Goal: Check status

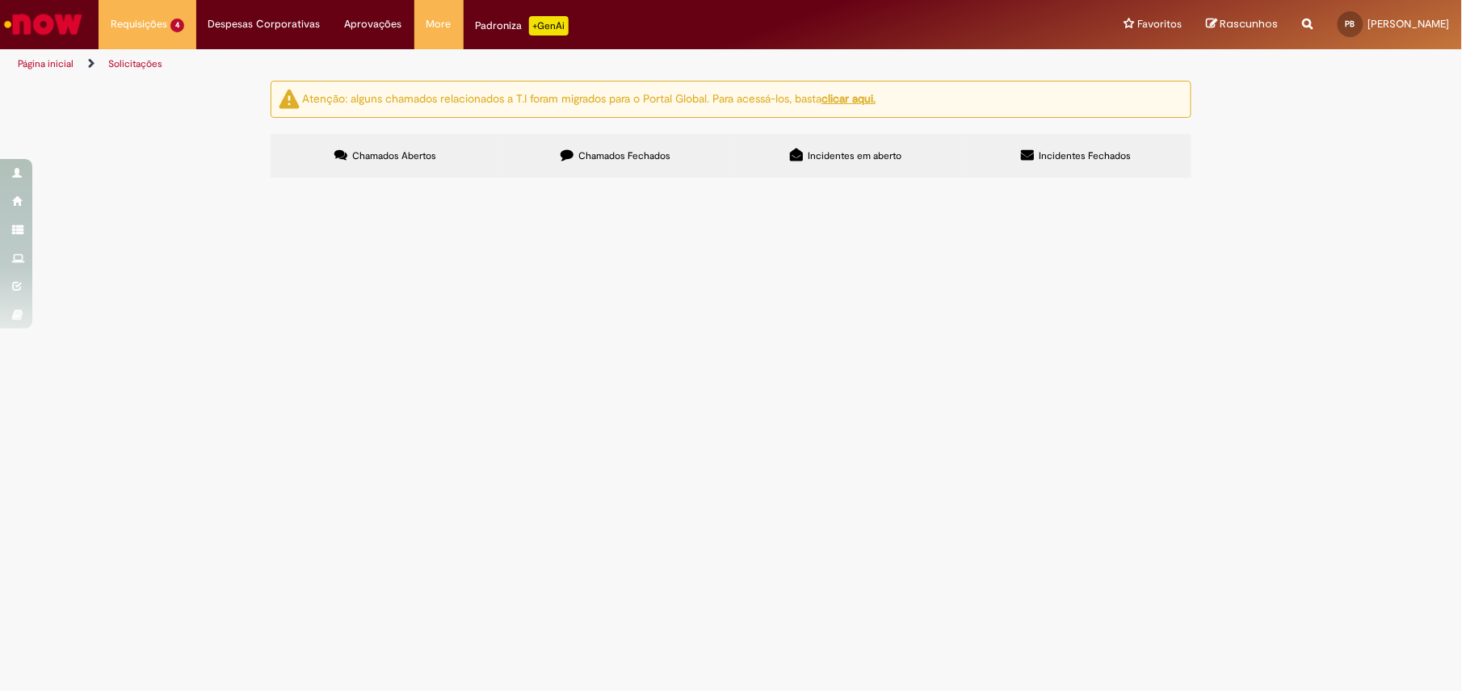
click at [0, 0] on span "Ajuste de Estoque MIGO e MR22" at bounding box center [0, 0] width 0 height 0
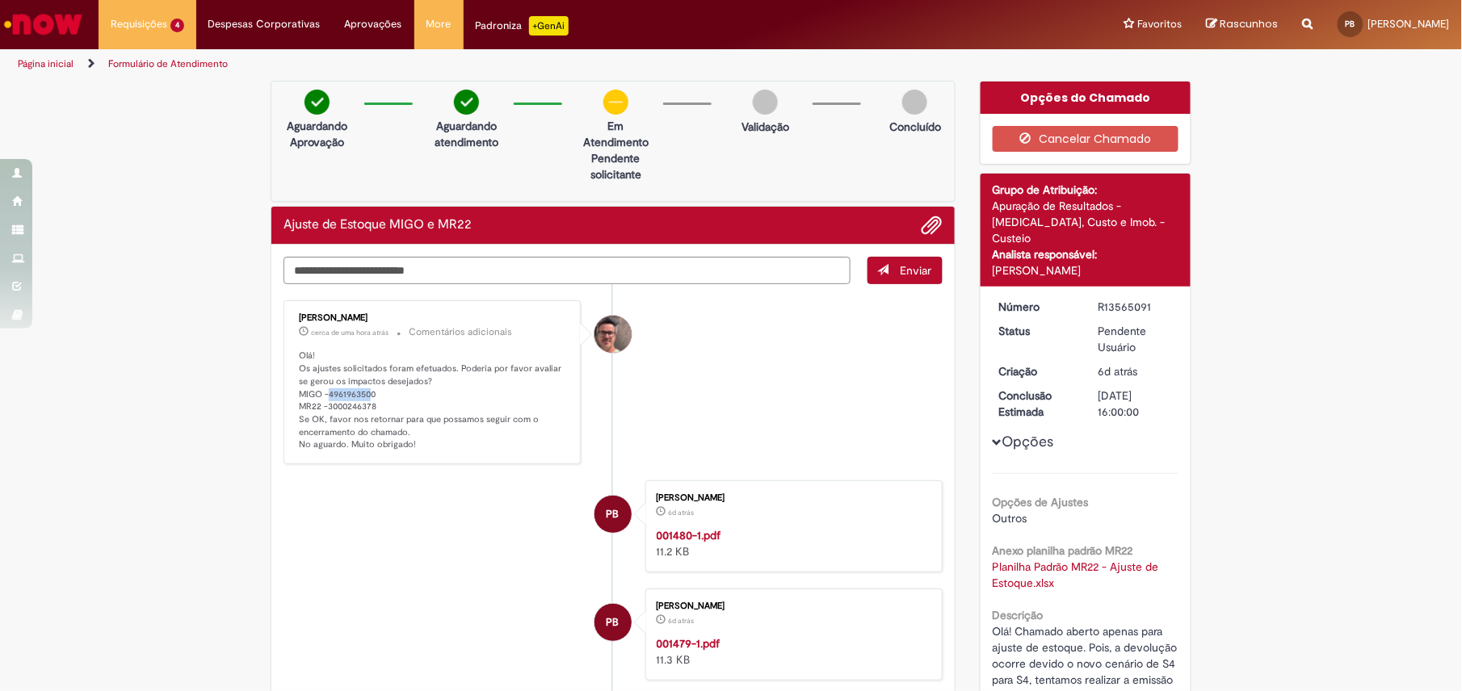
drag, startPoint x: 321, startPoint y: 397, endPoint x: 363, endPoint y: 392, distance: 43.2
click at [362, 392] on p "Olá! Os ajustes solicitados foram efetuados. Poderia por favor avaliar se gerou…" at bounding box center [433, 401] width 269 height 102
drag, startPoint x: 363, startPoint y: 392, endPoint x: 398, endPoint y: 408, distance: 38.3
click at [398, 408] on p "Olá! Os ajustes solicitados foram efetuados. Poderia por favor avaliar se gerou…" at bounding box center [433, 401] width 269 height 102
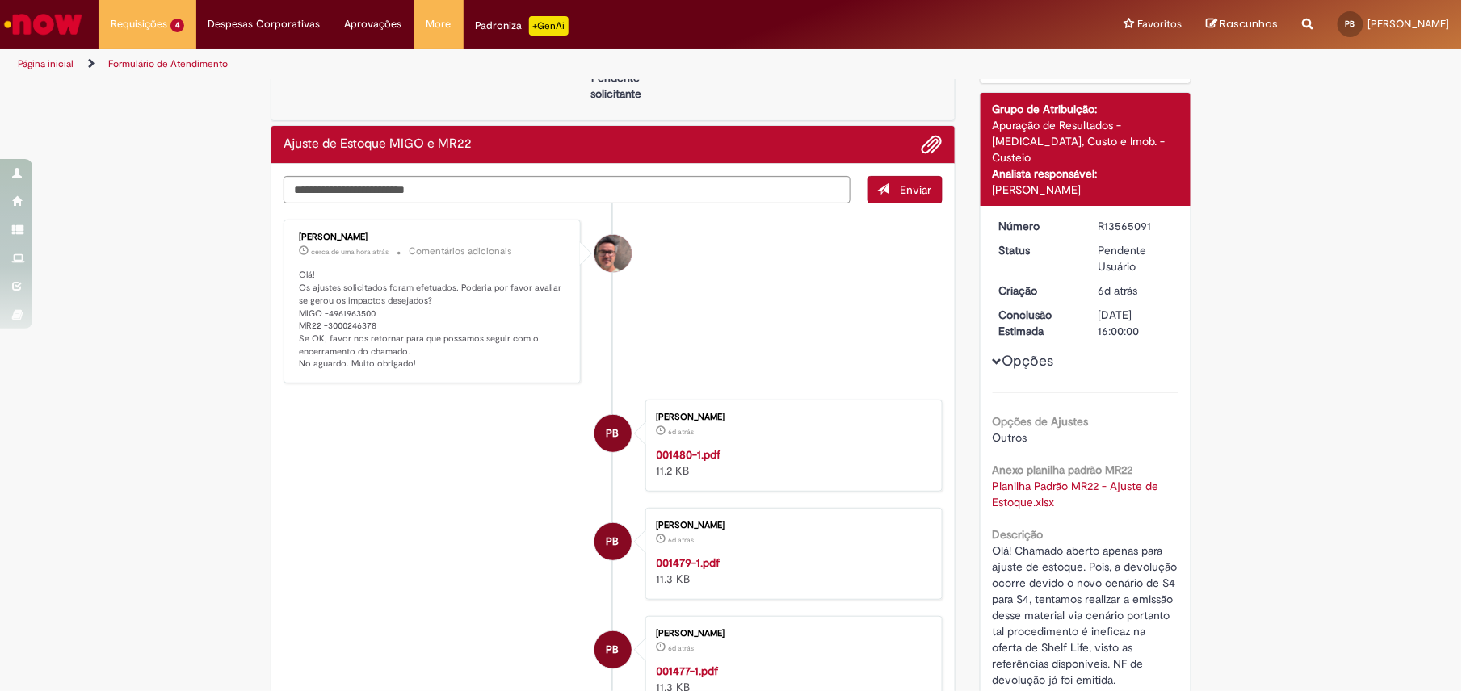
scroll to position [215, 0]
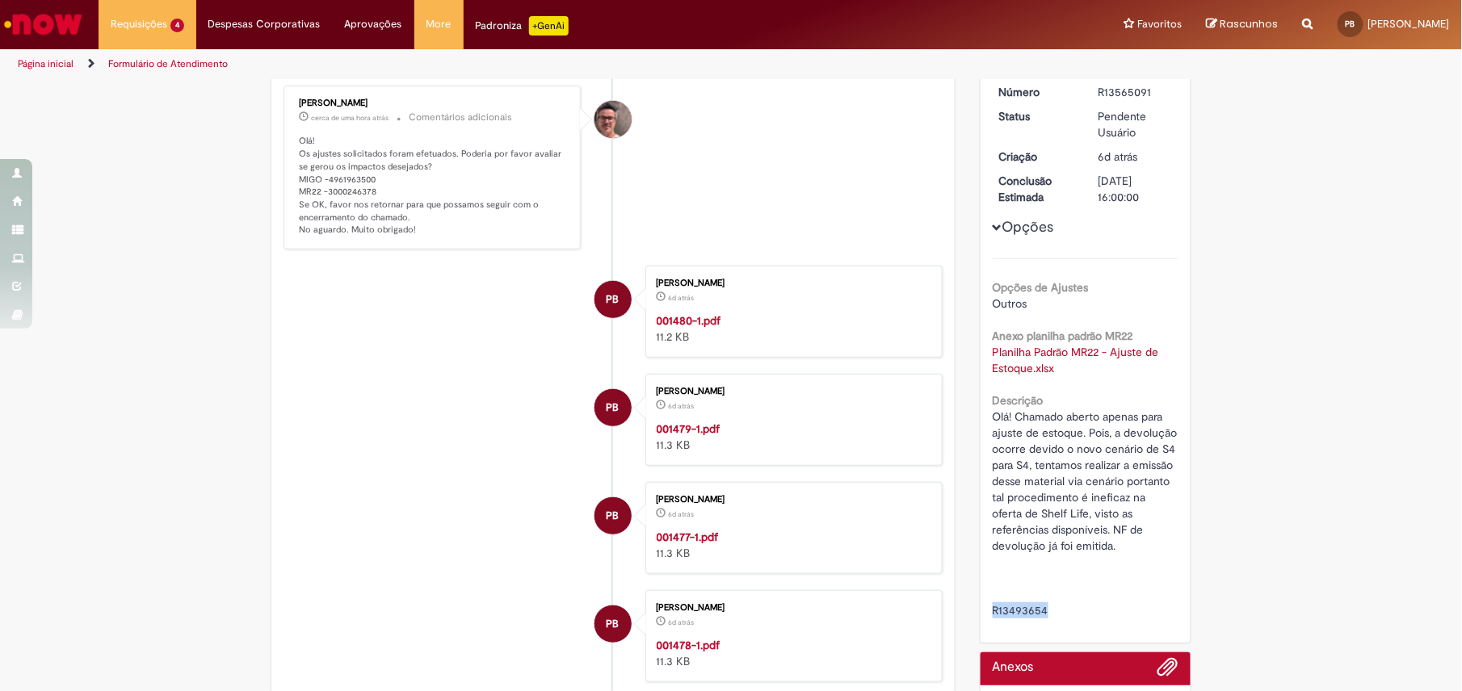
drag, startPoint x: 1047, startPoint y: 598, endPoint x: 966, endPoint y: 590, distance: 82.0
click at [967, 590] on div "Opções do Chamado Cancelar Chamado Detalhes do tíquete Grupo de Atribuição: Apu…" at bounding box center [1085, 443] width 237 height 1154
copy span "R13493654"
drag, startPoint x: 355, startPoint y: 176, endPoint x: 321, endPoint y: 176, distance: 33.9
click at [321, 176] on p "Olá! Os ajustes solicitados foram efetuados. Poderia por favor avaliar se gerou…" at bounding box center [433, 186] width 269 height 102
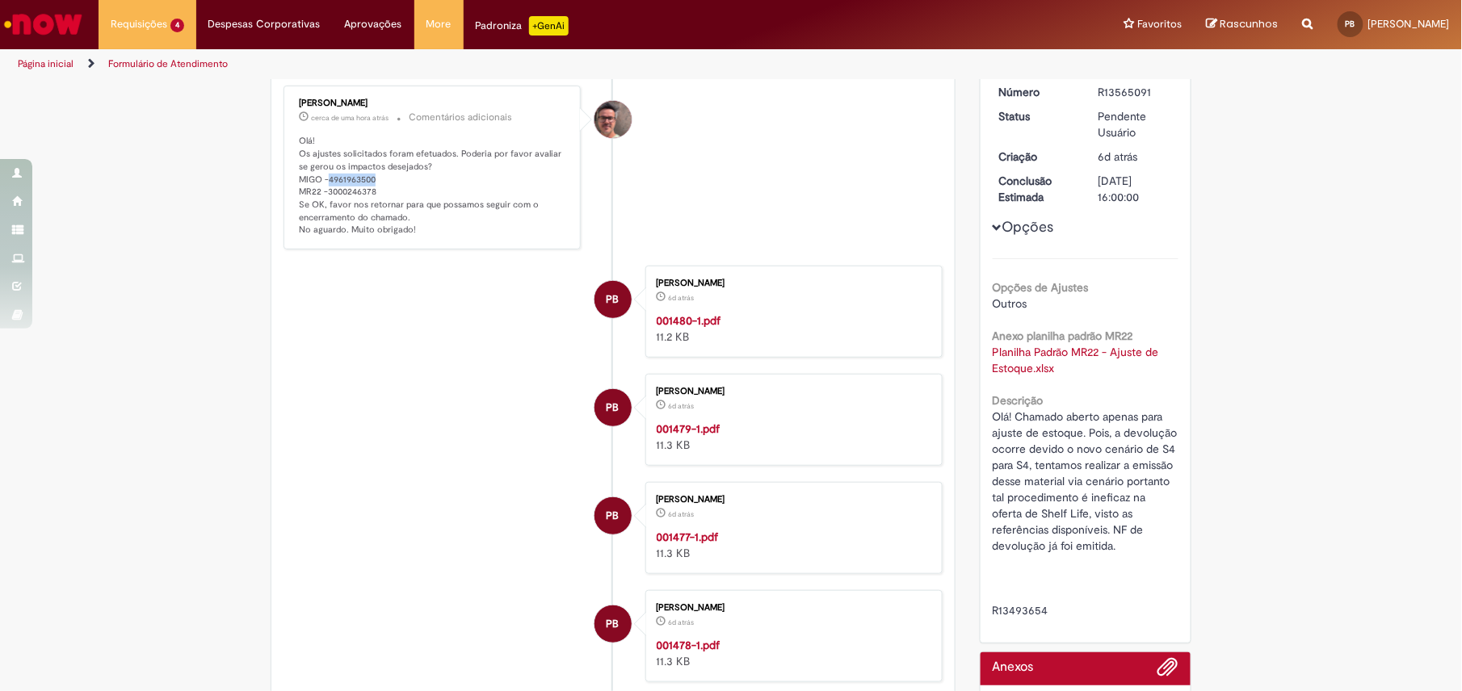
copy p "4961963500"
drag, startPoint x: 378, startPoint y: 194, endPoint x: 284, endPoint y: 194, distance: 93.7
click at [288, 194] on div "[PERSON_NAME] 2h atrás 2 horas atrás Comentários adicionais Olá! Os ajustes sol…" at bounding box center [431, 167] width 287 height 154
copy p "MR22 -3000246378"
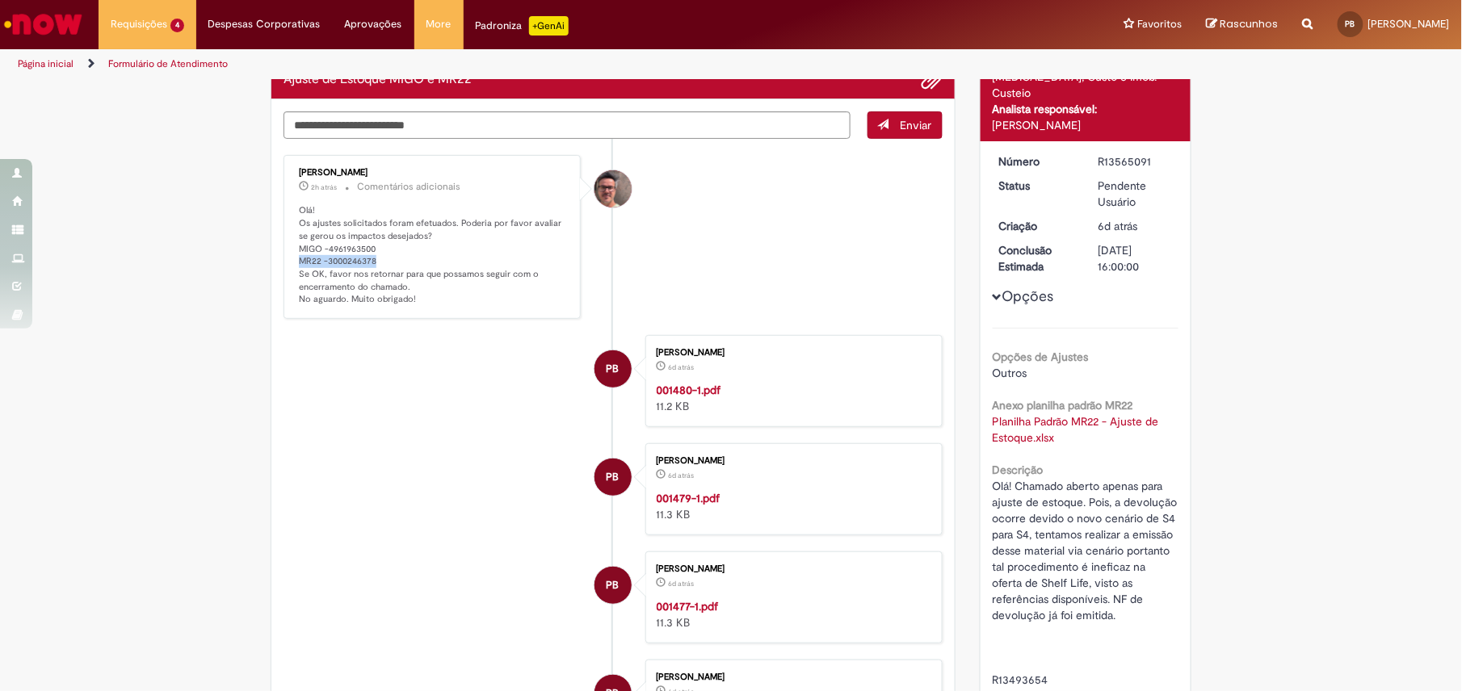
scroll to position [0, 0]
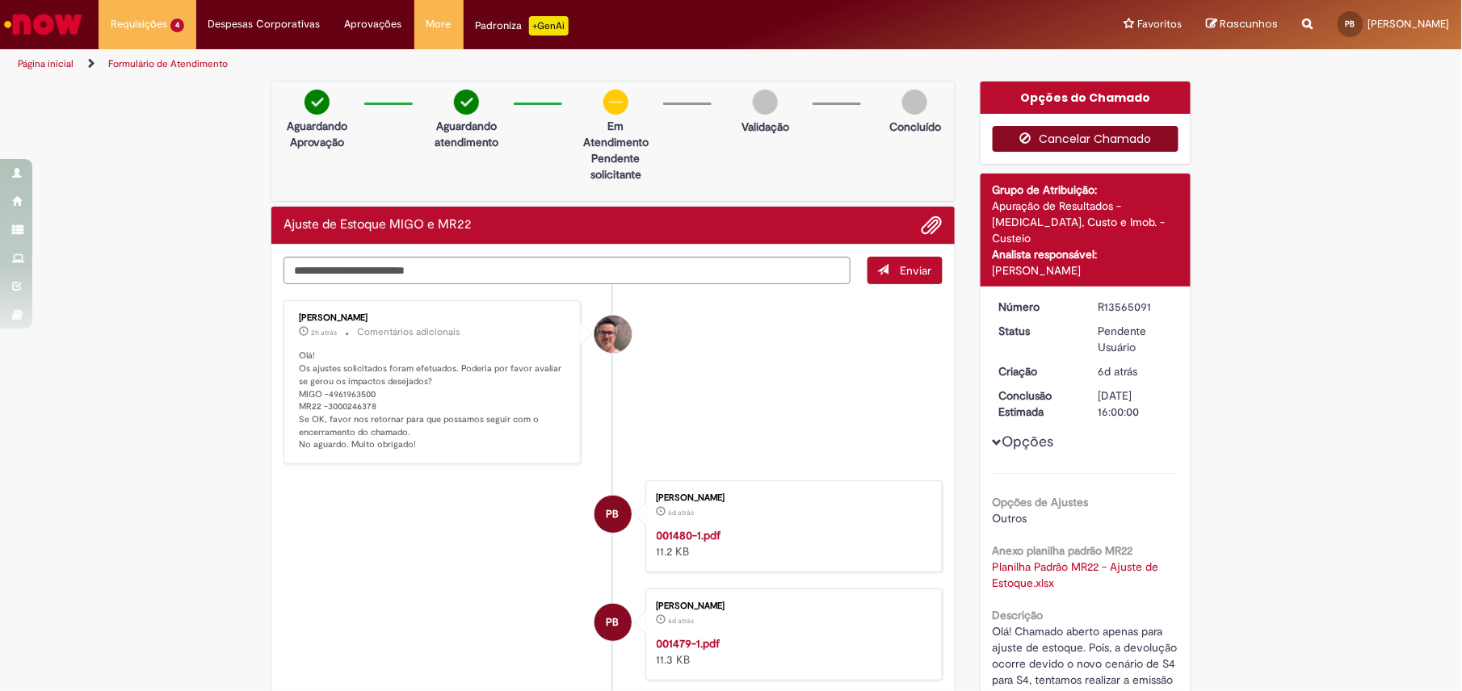
drag, startPoint x: 1412, startPoint y: 328, endPoint x: 1109, endPoint y: 134, distance: 359.6
click at [1399, 317] on div "Verificar Código de Barras Aguardando Aprovação Aguardando atendimento Em Atend…" at bounding box center [731, 658] width 1462 height 1154
click at [546, 270] on textarea "Digite sua mensagem aqui..." at bounding box center [566, 271] width 567 height 28
type textarea "**********"
click at [878, 275] on span "submit" at bounding box center [883, 269] width 11 height 11
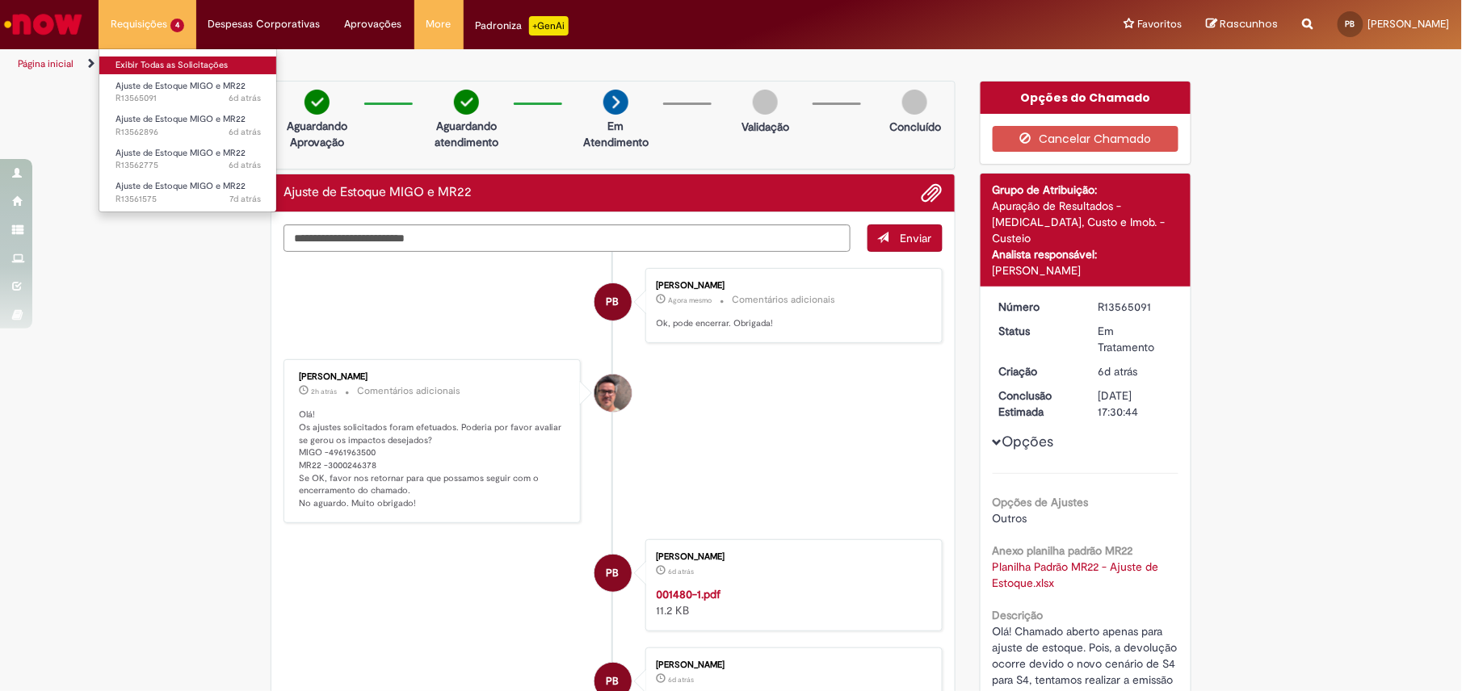
click at [178, 58] on link "Exibir Todas as Solicitações" at bounding box center [188, 66] width 178 height 18
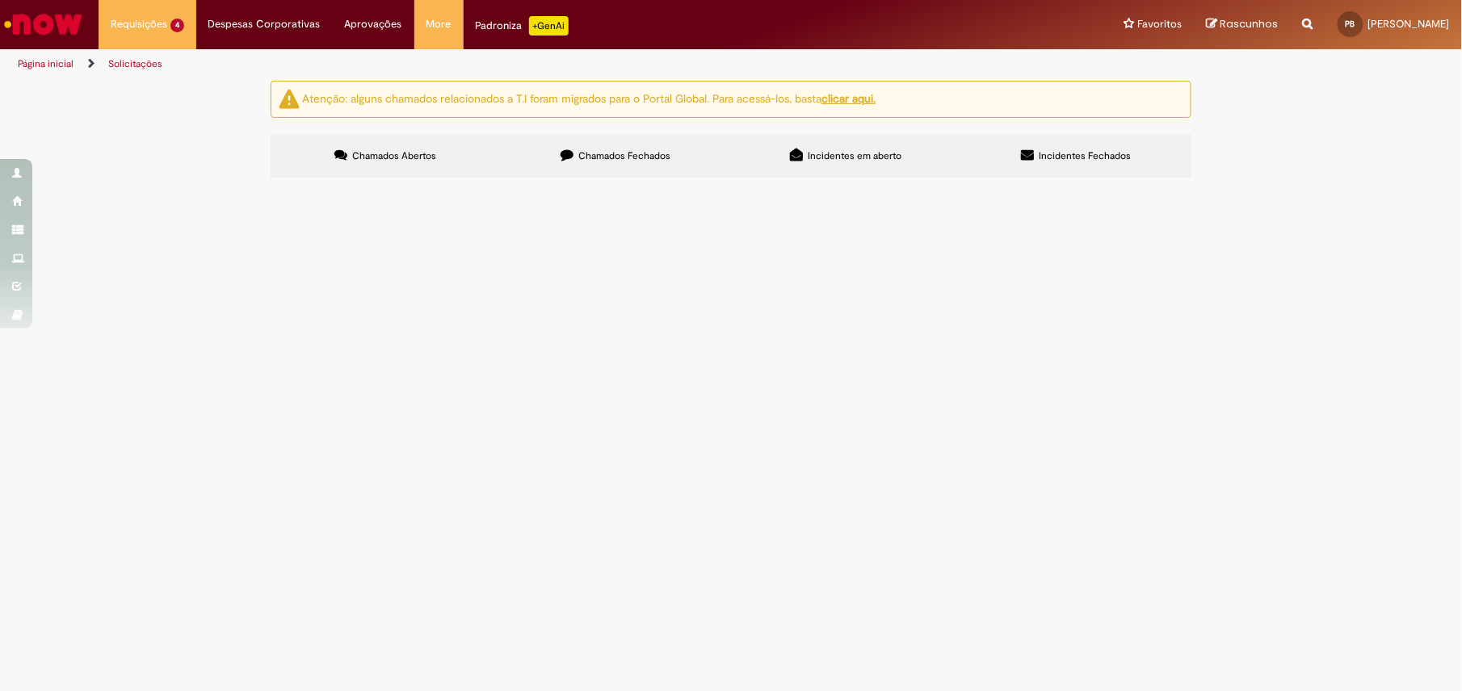
click at [0, 0] on span "Ajuste de Estoque MIGO e MR22" at bounding box center [0, 0] width 0 height 0
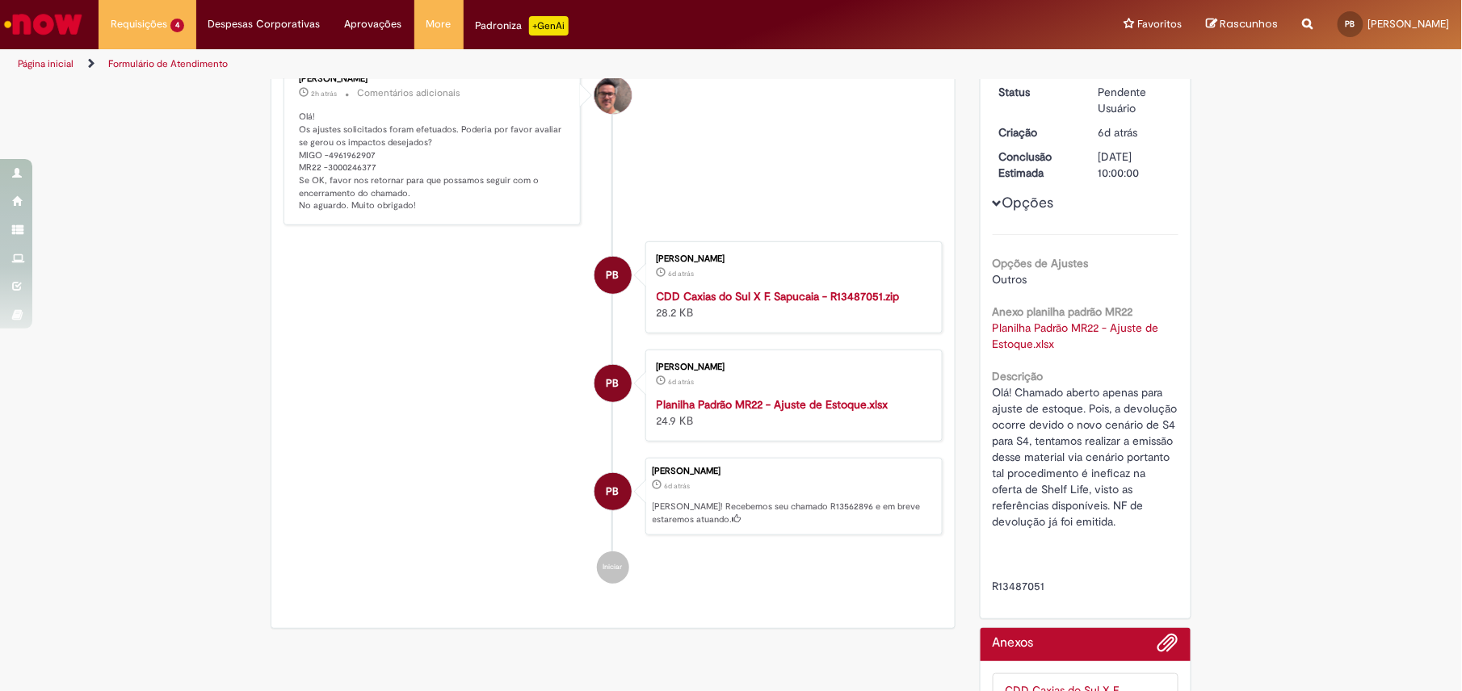
scroll to position [350, 0]
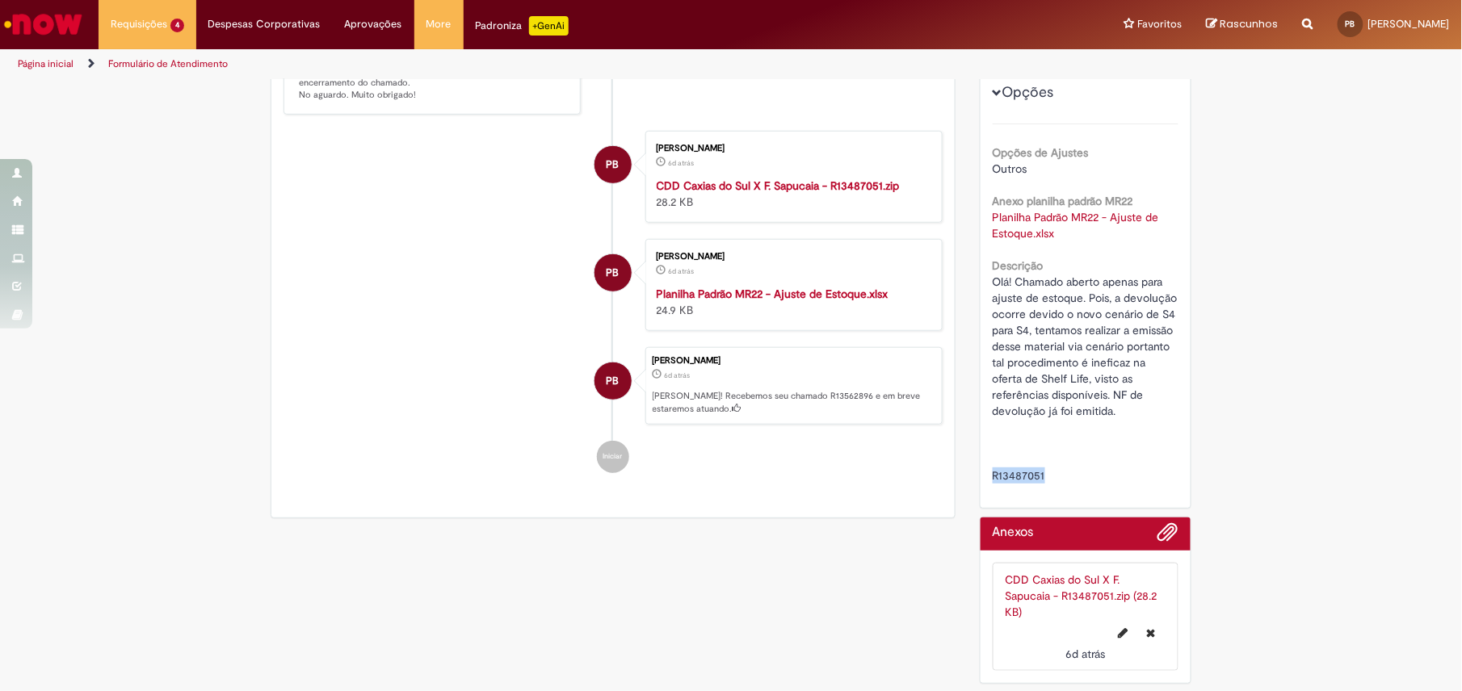
drag, startPoint x: 1042, startPoint y: 460, endPoint x: 977, endPoint y: 460, distance: 64.6
click at [980, 460] on div "Número R13562896 Status Pendente Usuário Criação 6d atrás 6 dias atrás Conclusã…" at bounding box center [1085, 222] width 211 height 571
copy span "R13487051"
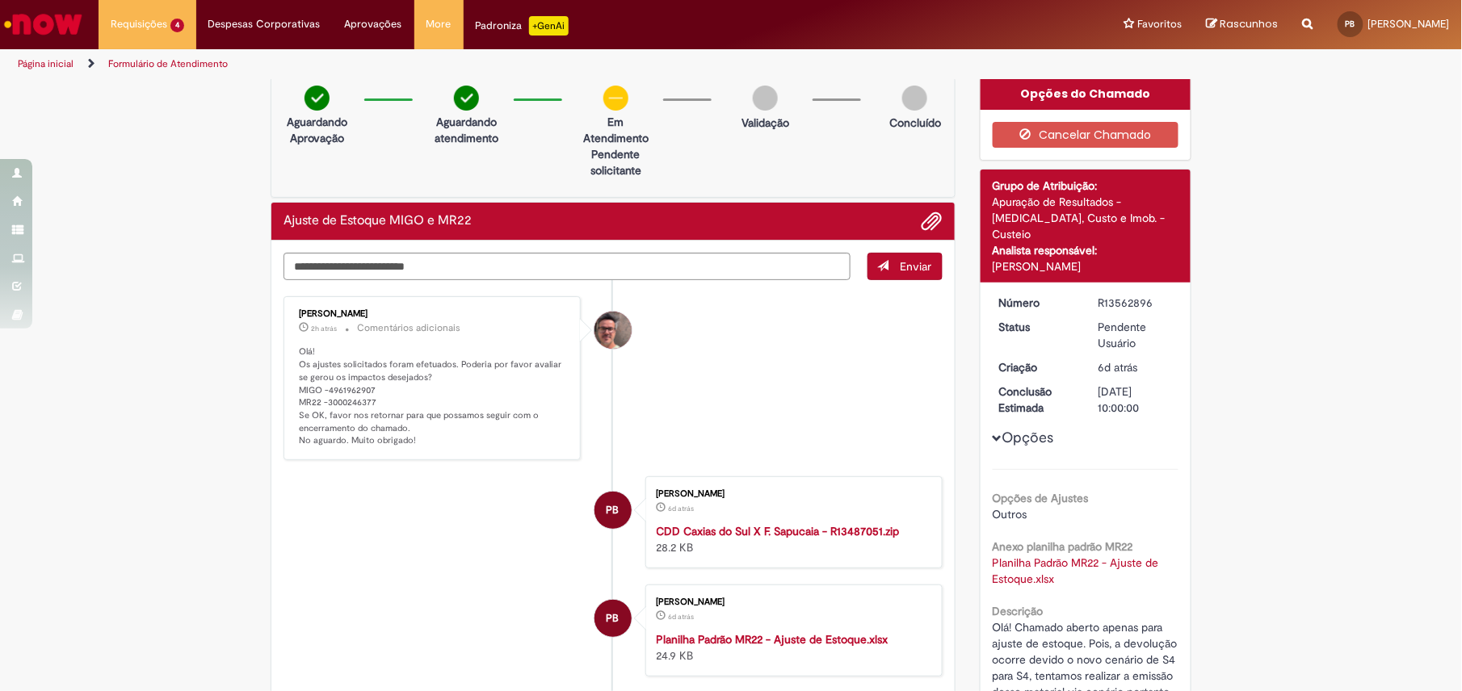
scroll to position [0, 0]
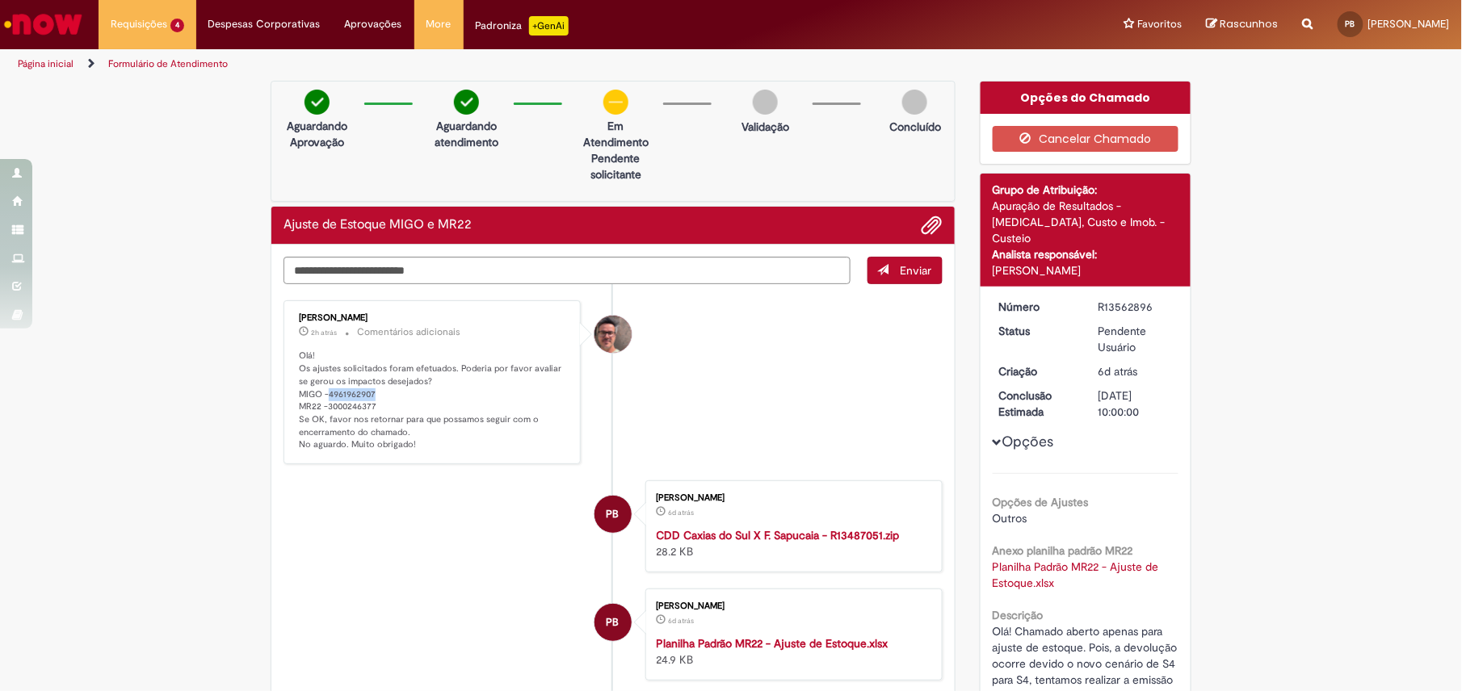
drag, startPoint x: 365, startPoint y: 392, endPoint x: 321, endPoint y: 388, distance: 44.5
click at [321, 388] on p "Olá! Os ajustes solicitados foram efetuados. Poderia por favor avaliar se gerou…" at bounding box center [433, 401] width 269 height 102
copy p "4961962907"
drag, startPoint x: 369, startPoint y: 405, endPoint x: 289, endPoint y: 405, distance: 79.9
click at [289, 405] on div "[PERSON_NAME] 2h atrás 2 horas atrás Comentários adicionais Olá! Os ajustes sol…" at bounding box center [431, 382] width 287 height 154
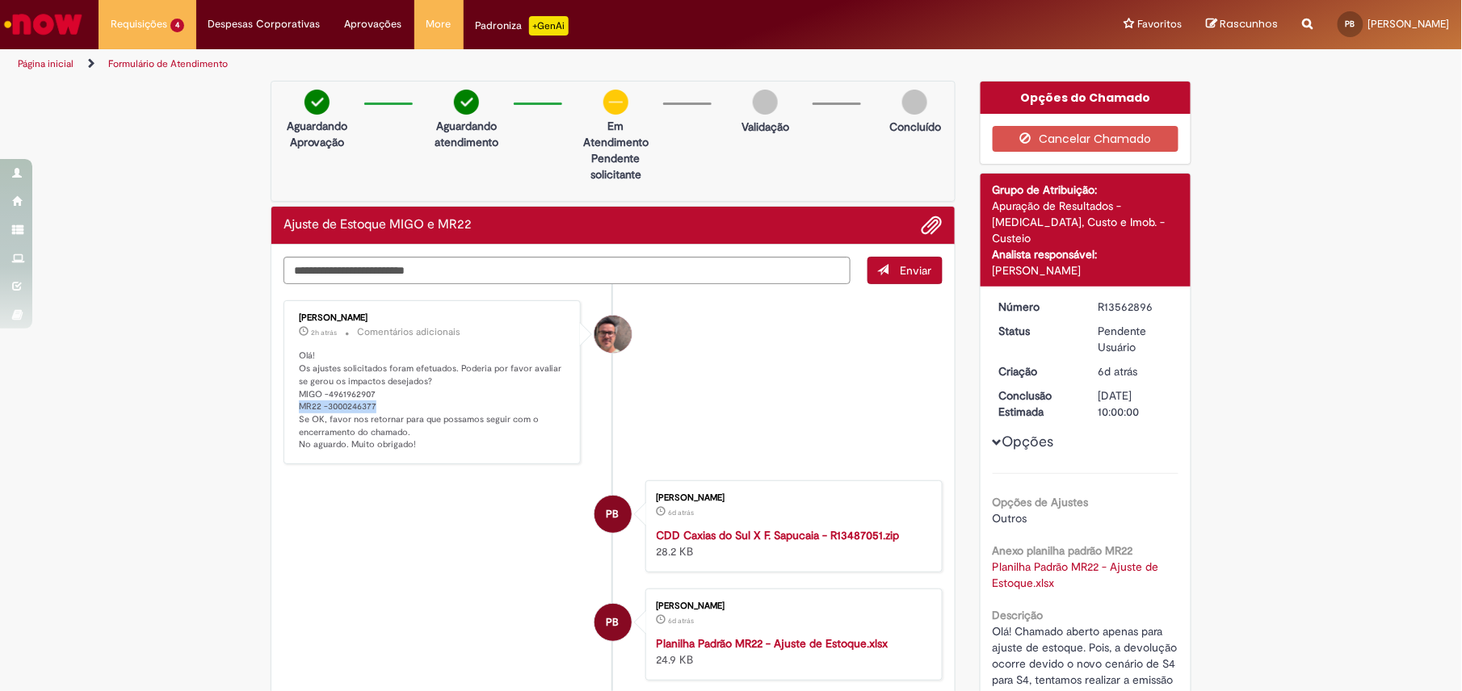
copy p "MR22 -3000246377"
click at [614, 275] on textarea "Digite sua mensagem aqui..." at bounding box center [566, 271] width 567 height 28
type textarea "**********"
click at [909, 270] on span "Enviar" at bounding box center [915, 270] width 31 height 15
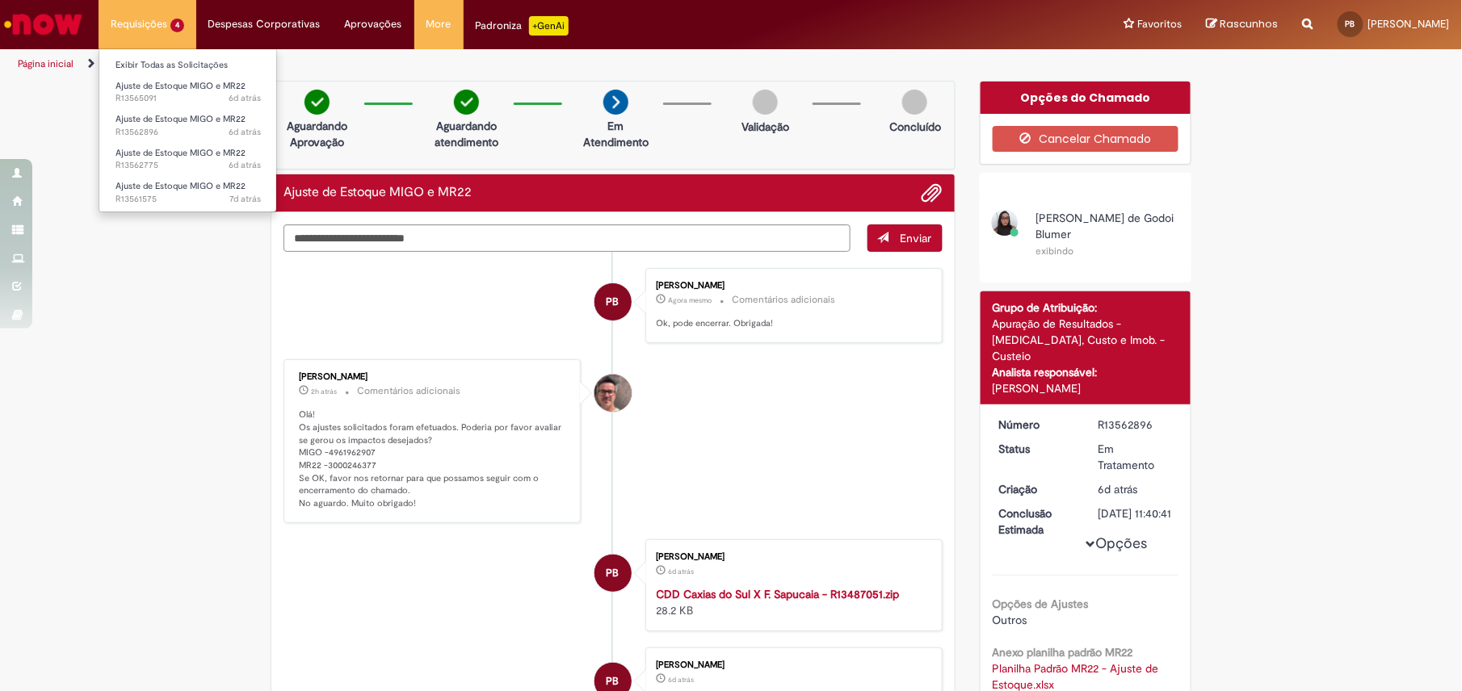
click at [153, 55] on li "Exibir Todas as Solicitações" at bounding box center [188, 63] width 178 height 21
click at [152, 65] on link "Exibir Todas as Solicitações" at bounding box center [188, 66] width 178 height 18
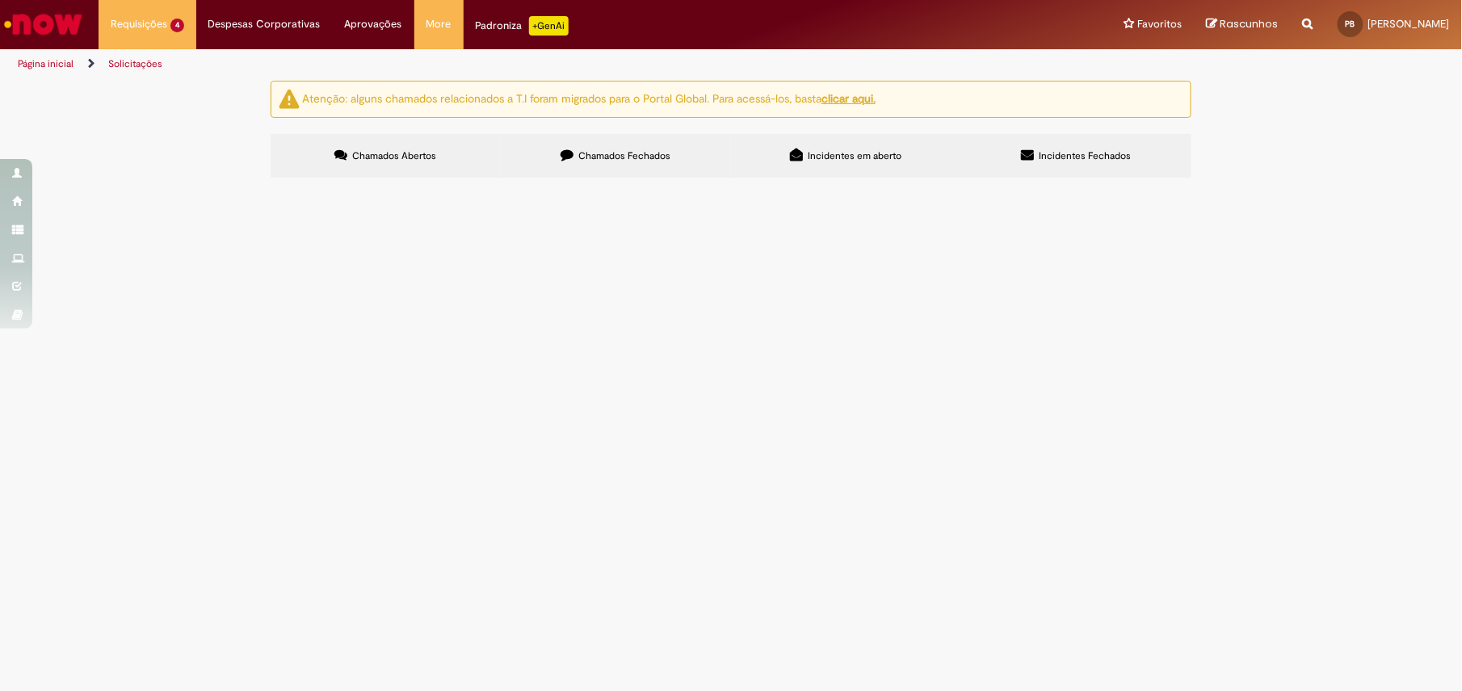
click at [0, 0] on span "Ajuste de Estoque MIGO e MR22" at bounding box center [0, 0] width 0 height 0
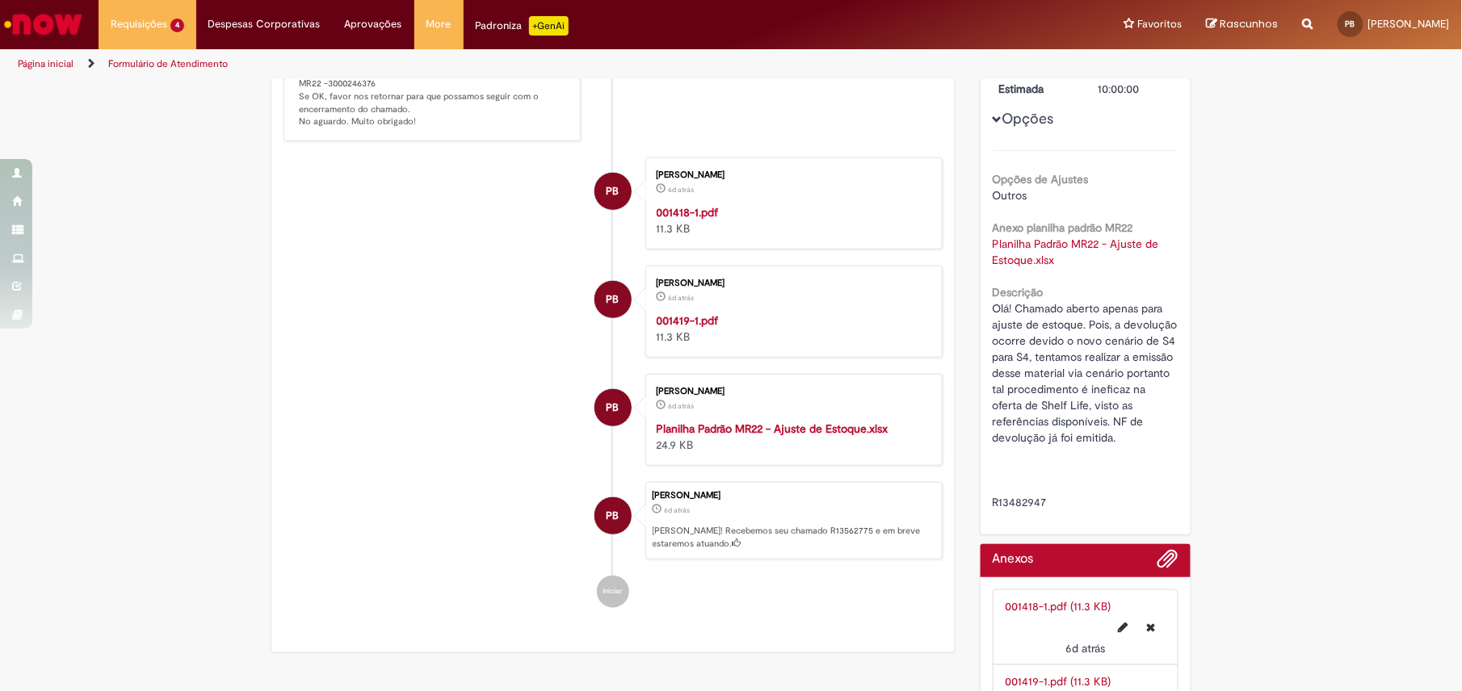
scroll to position [430, 0]
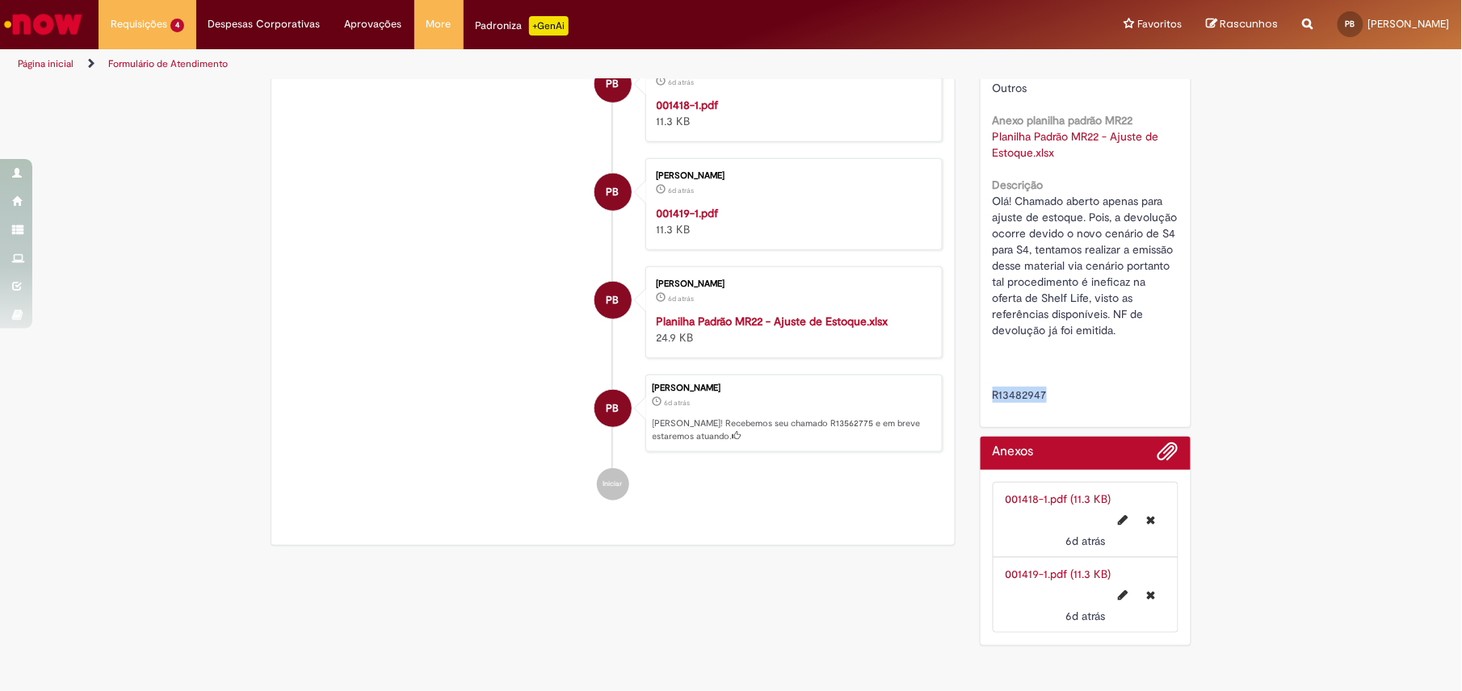
drag, startPoint x: 1041, startPoint y: 378, endPoint x: 967, endPoint y: 392, distance: 74.8
click at [967, 392] on div "Opções do Chamado Cancelar Chamado Detalhes do tíquete Grupo de Atribuição: Apu…" at bounding box center [1085, 152] width 237 height 1004
copy span "R13482947"
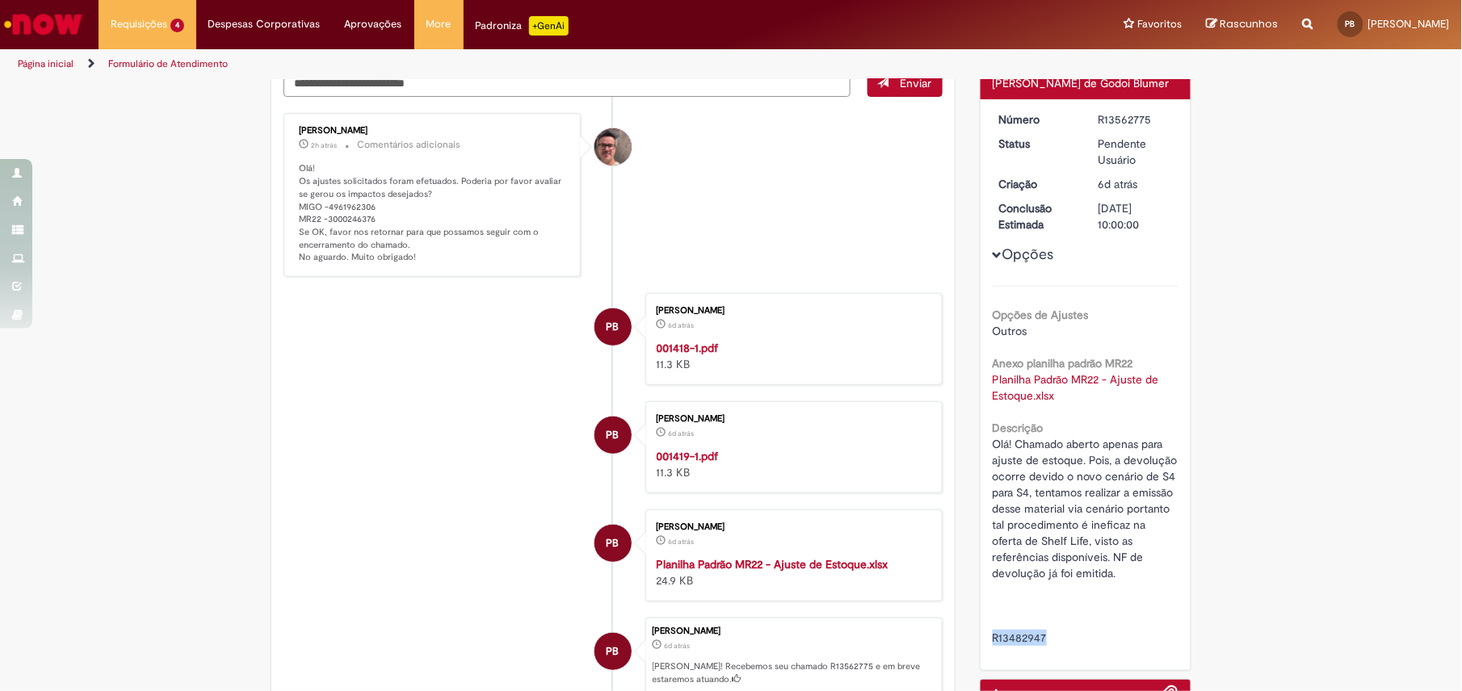
scroll to position [0, 0]
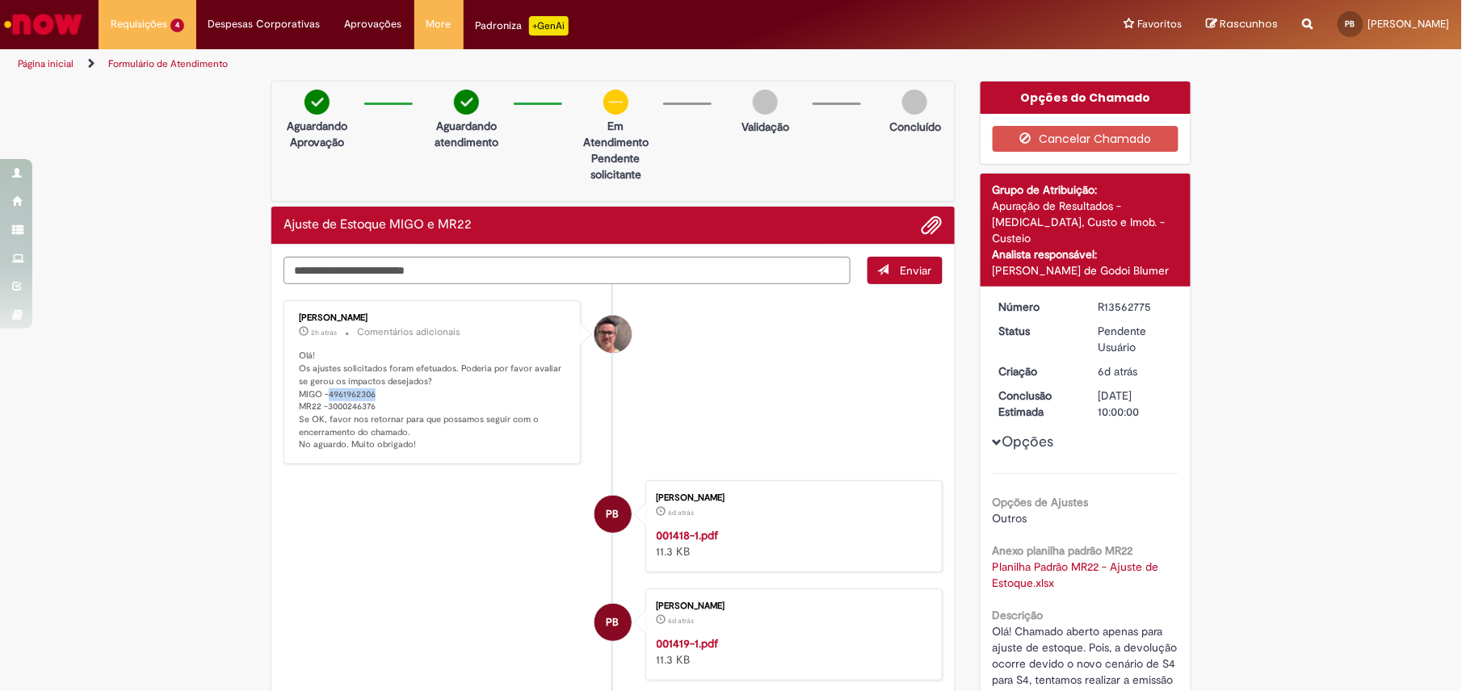
drag, startPoint x: 367, startPoint y: 397, endPoint x: 323, endPoint y: 394, distance: 43.7
click at [323, 394] on p "Olá! Os ajustes solicitados foram efetuados. Poderia por favor avaliar se gerou…" at bounding box center [433, 401] width 269 height 102
copy p "4961962306"
drag, startPoint x: 367, startPoint y: 411, endPoint x: 283, endPoint y: 410, distance: 84.0
click at [288, 410] on div "[PERSON_NAME] 2h atrás 2 horas atrás Comentários adicionais Olá! Os ajustes sol…" at bounding box center [431, 382] width 287 height 154
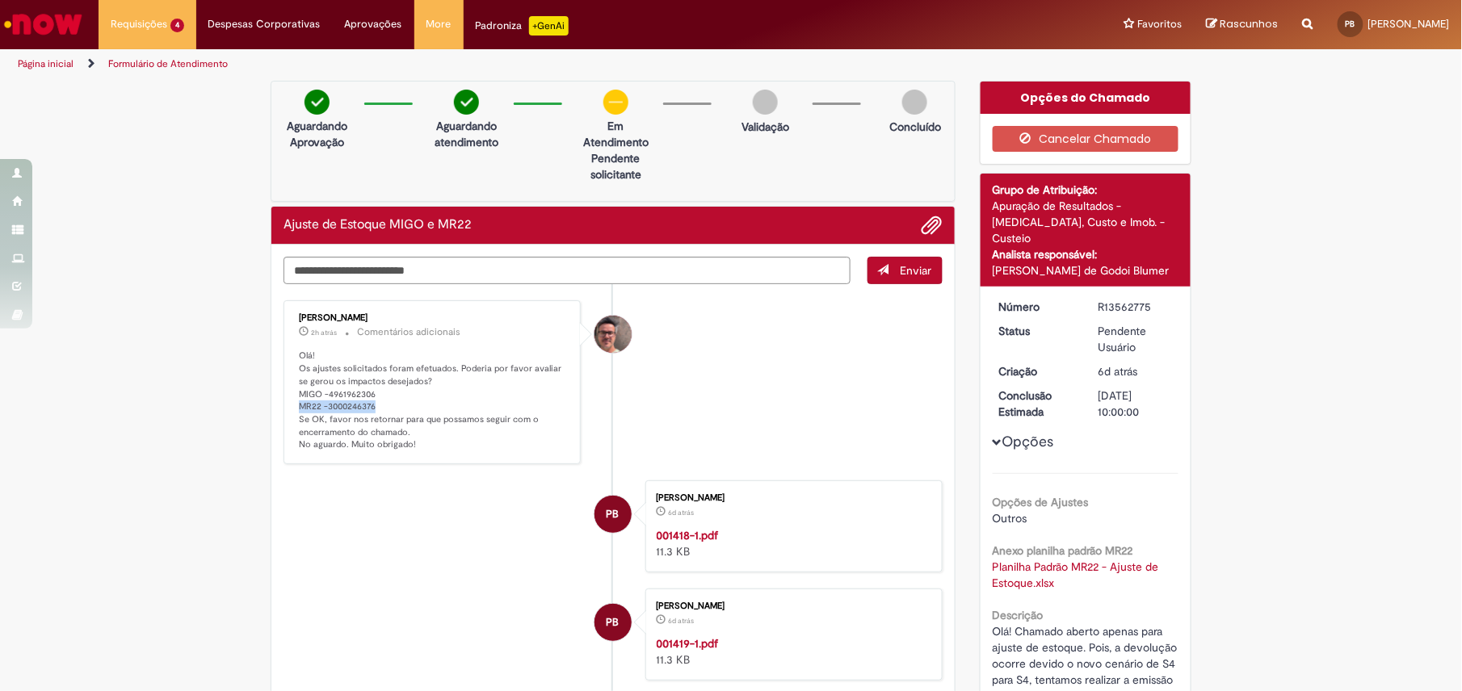
copy p "MR22 -3000246376"
click at [627, 262] on textarea "Digite sua mensagem aqui..." at bounding box center [566, 271] width 567 height 28
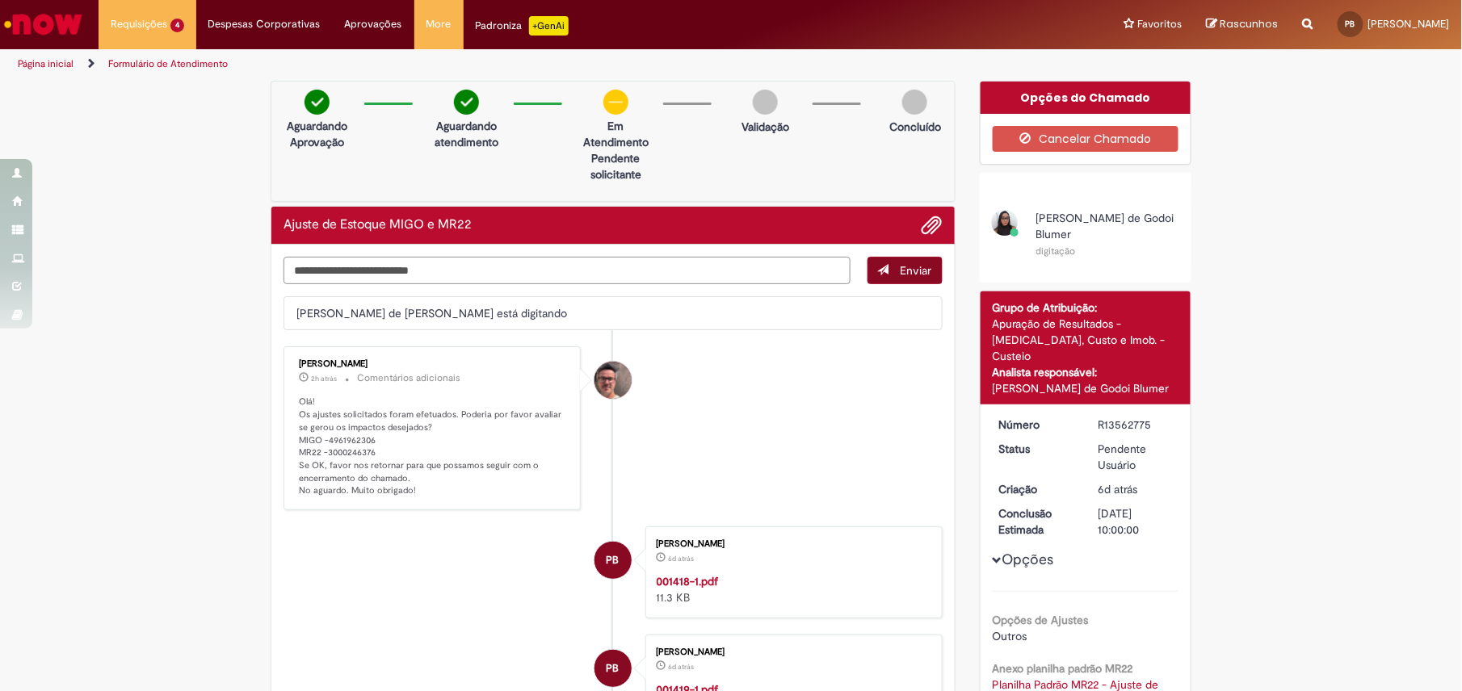
type textarea "**********"
click at [883, 269] on button "Enviar" at bounding box center [904, 270] width 75 height 27
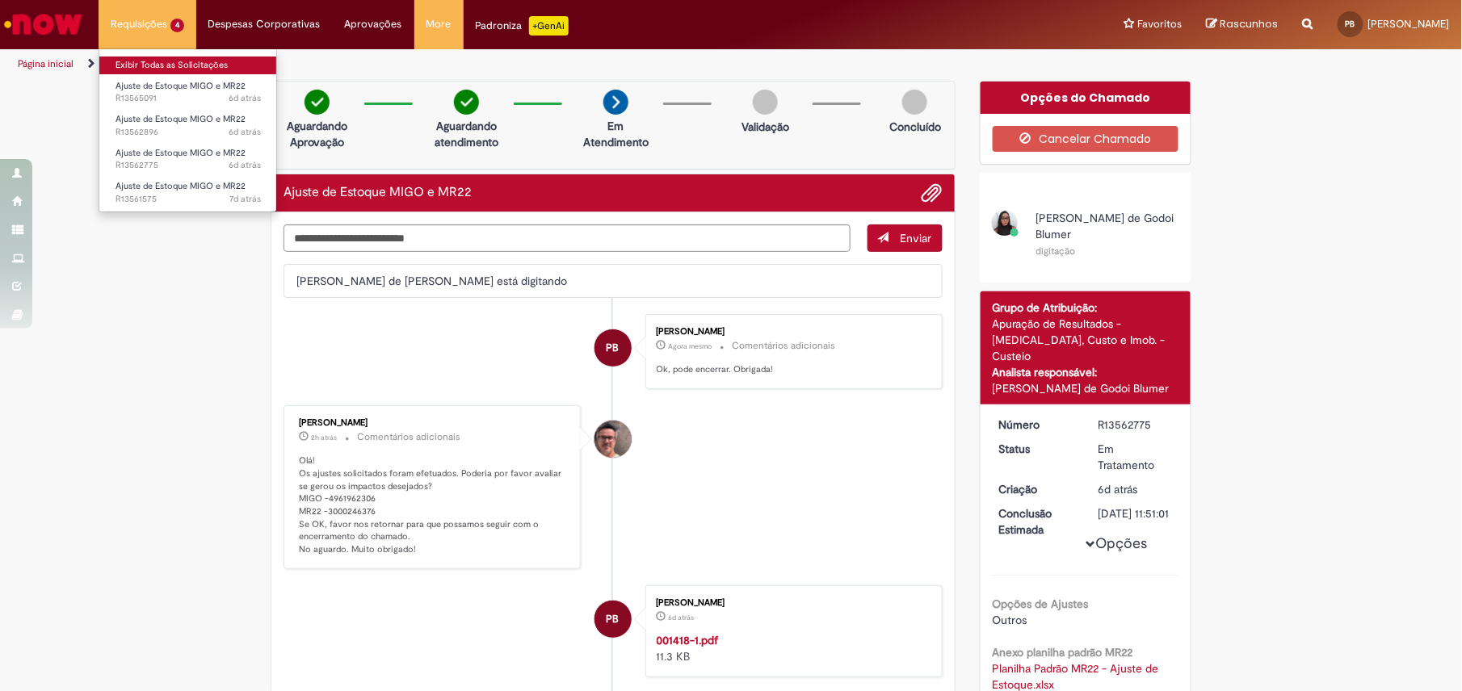
click at [152, 57] on link "Exibir Todas as Solicitações" at bounding box center [188, 66] width 178 height 18
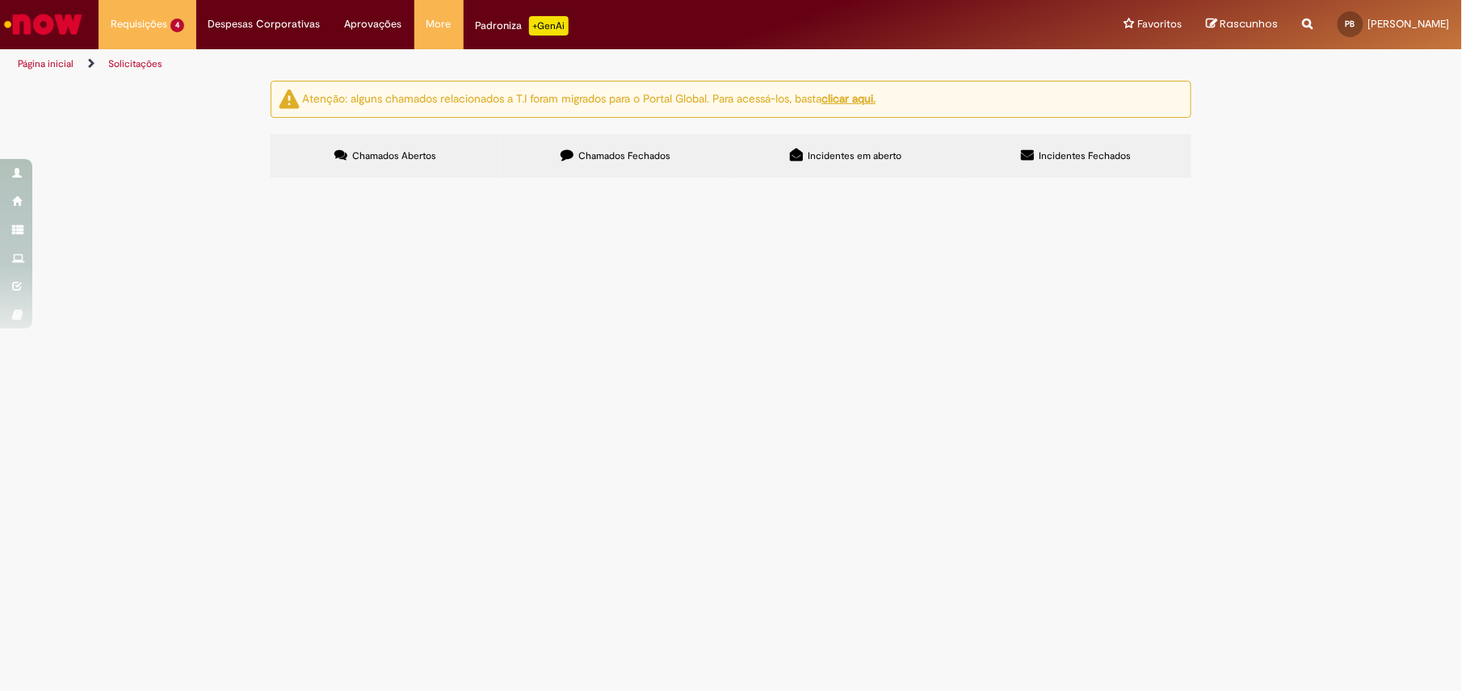
click at [0, 0] on span "Ajuste de Estoque MIGO e MR22" at bounding box center [0, 0] width 0 height 0
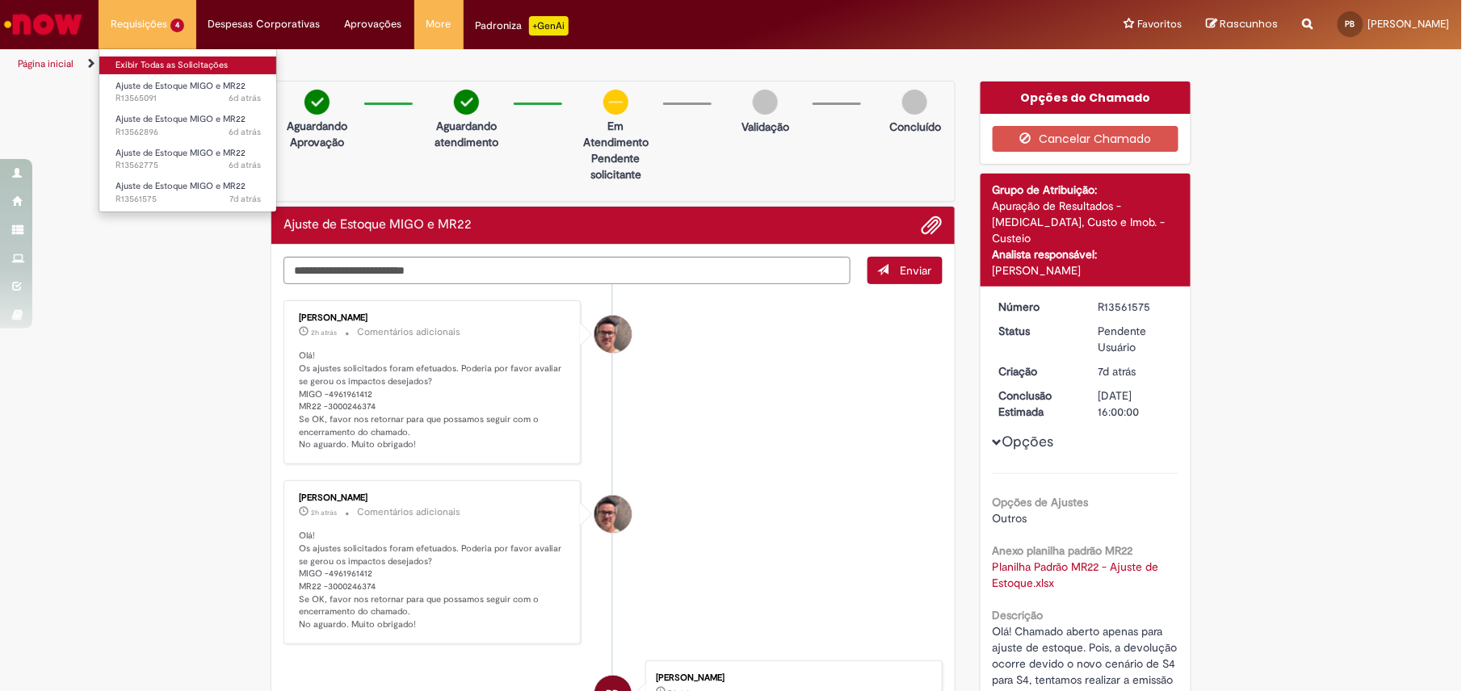
click at [149, 69] on link "Exibir Todas as Solicitações" at bounding box center [188, 66] width 178 height 18
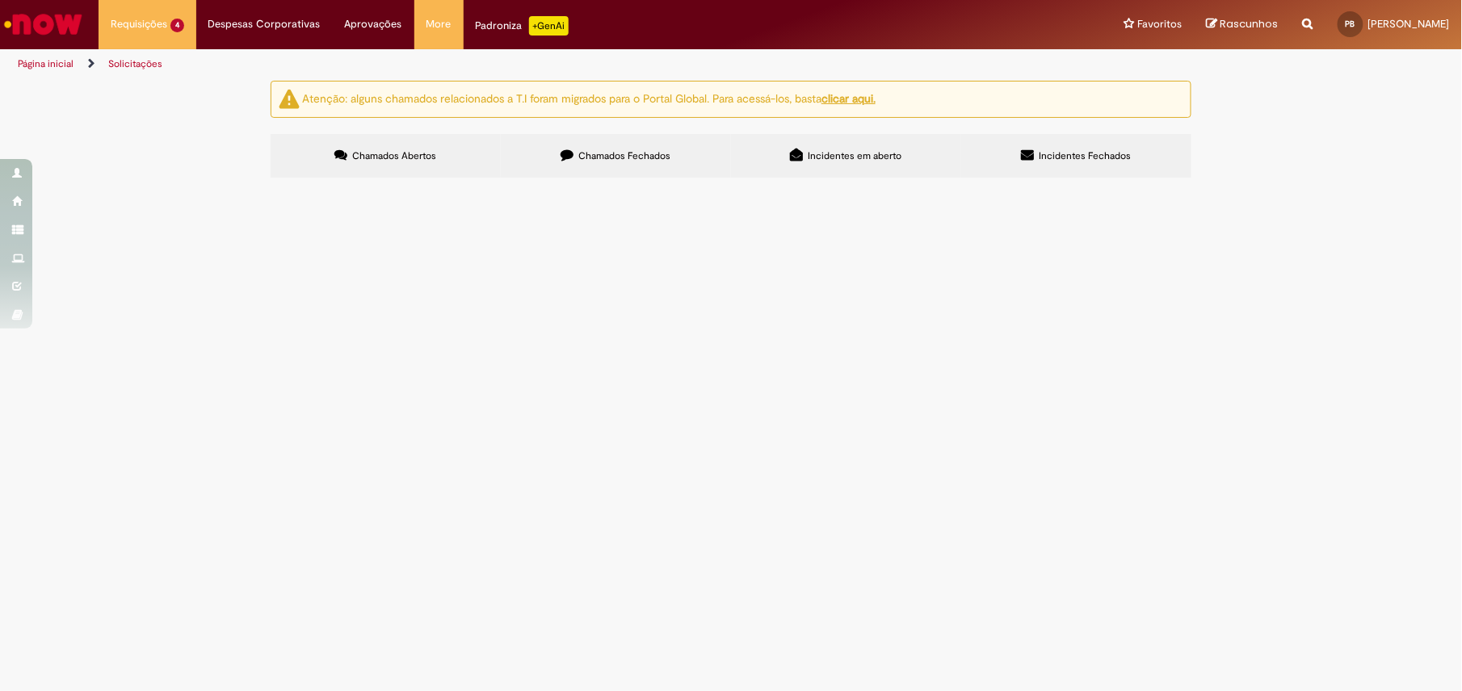
click at [0, 0] on span "Ajuste de Estoque MIGO e MR22" at bounding box center [0, 0] width 0 height 0
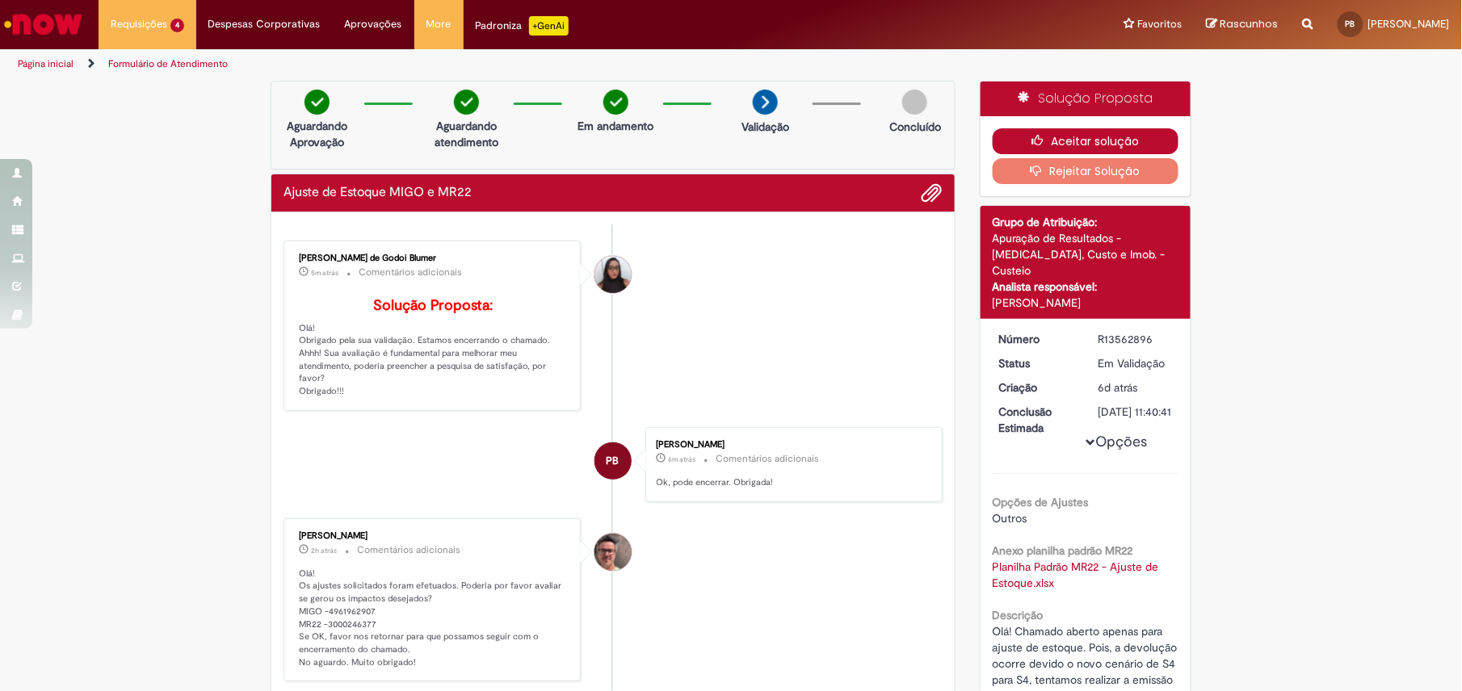
click at [1031, 137] on icon "button" at bounding box center [1040, 140] width 19 height 11
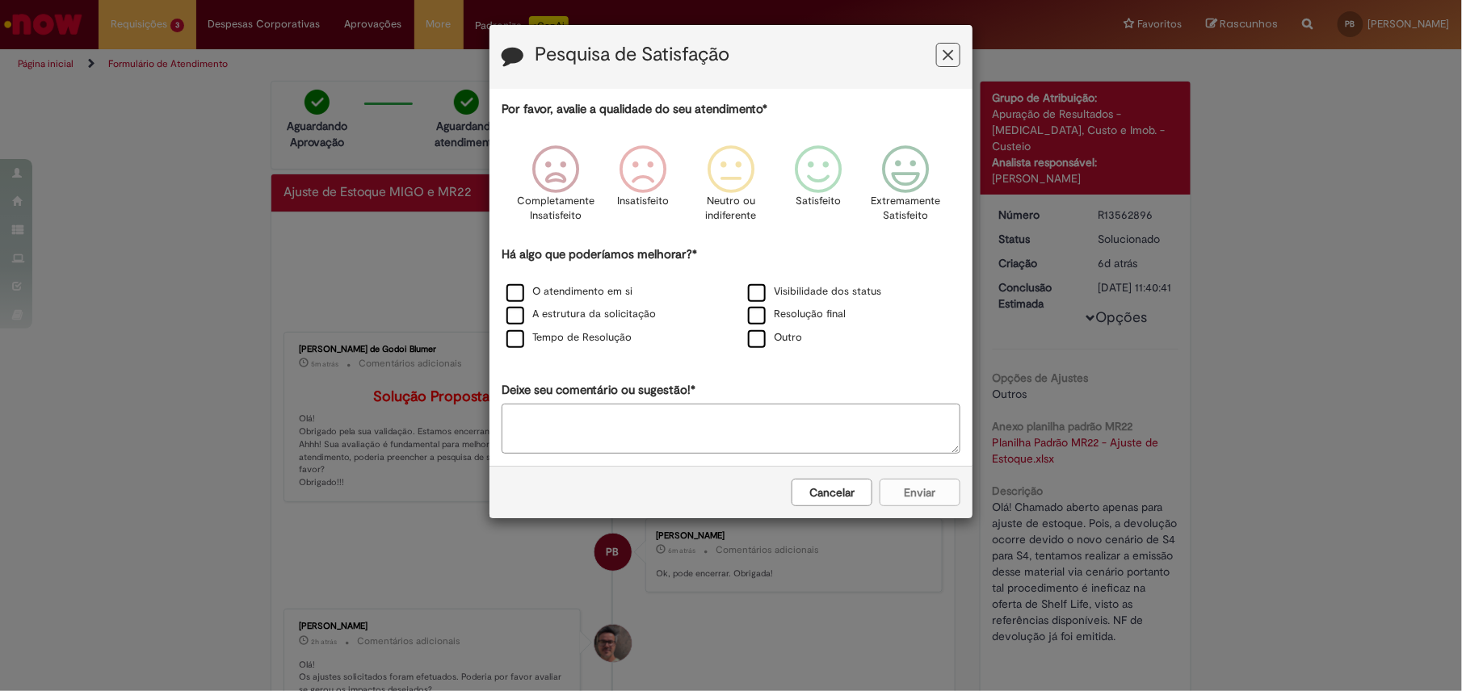
drag, startPoint x: 963, startPoint y: 65, endPoint x: 954, endPoint y: 60, distance: 10.8
click at [964, 65] on div "Pesquisa de Satisfação" at bounding box center [730, 57] width 483 height 64
click at [951, 59] on icon "Feedback" at bounding box center [948, 55] width 10 height 17
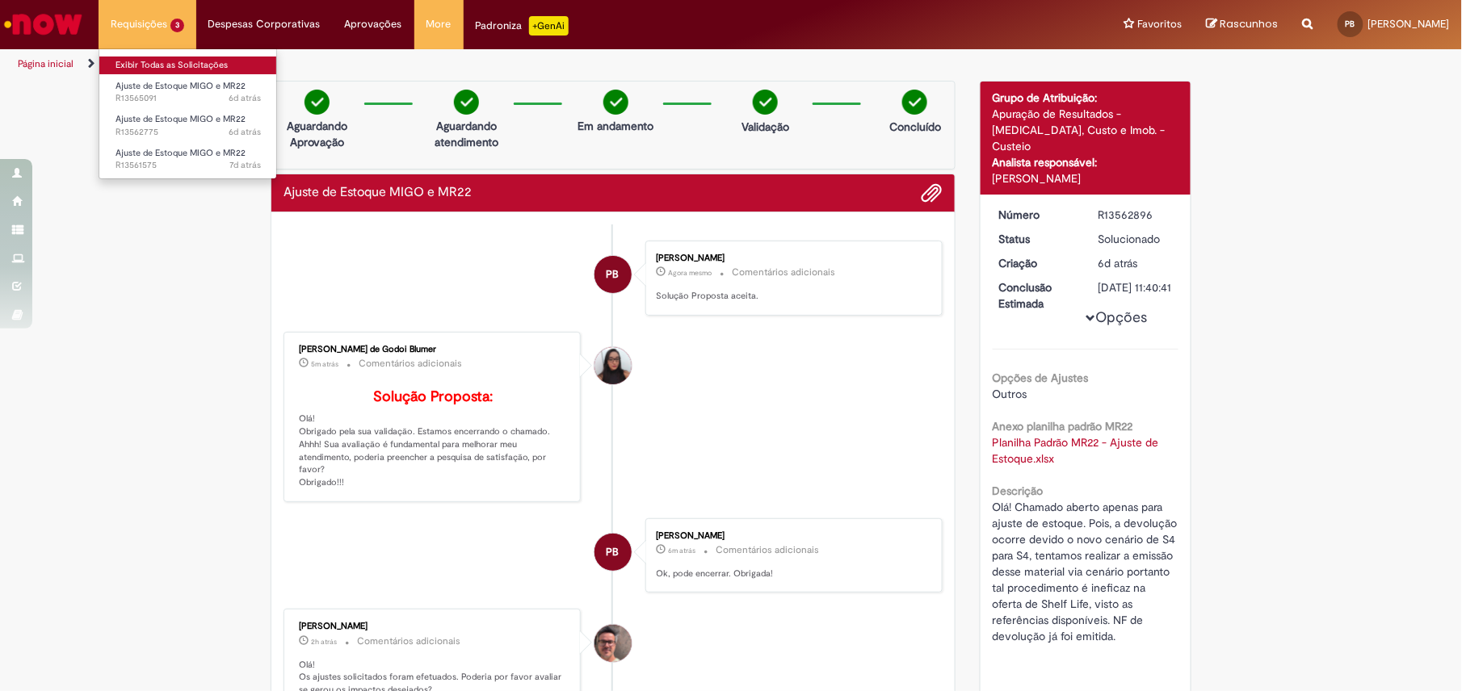
click at [145, 60] on link "Exibir Todas as Solicitações" at bounding box center [188, 66] width 178 height 18
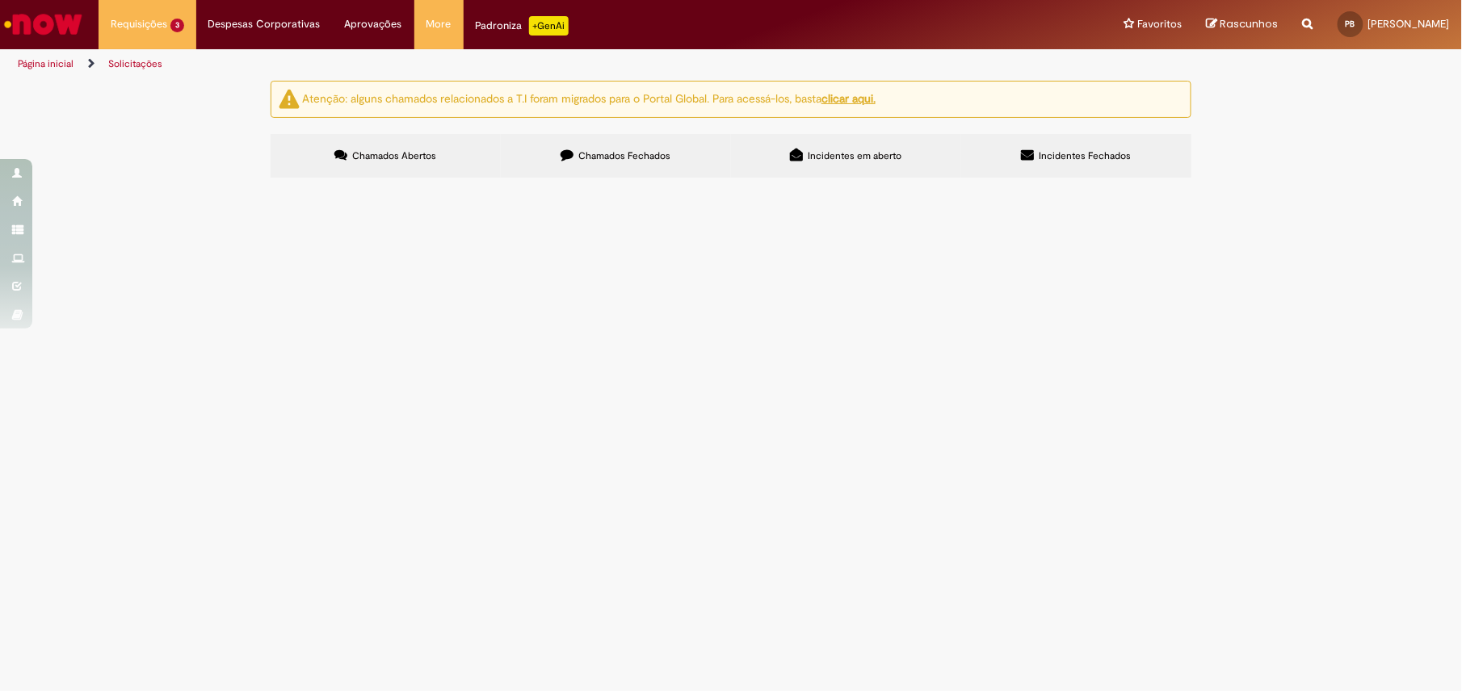
click at [0, 0] on span "Ajuste de Estoque MIGO e MR22" at bounding box center [0, 0] width 0 height 0
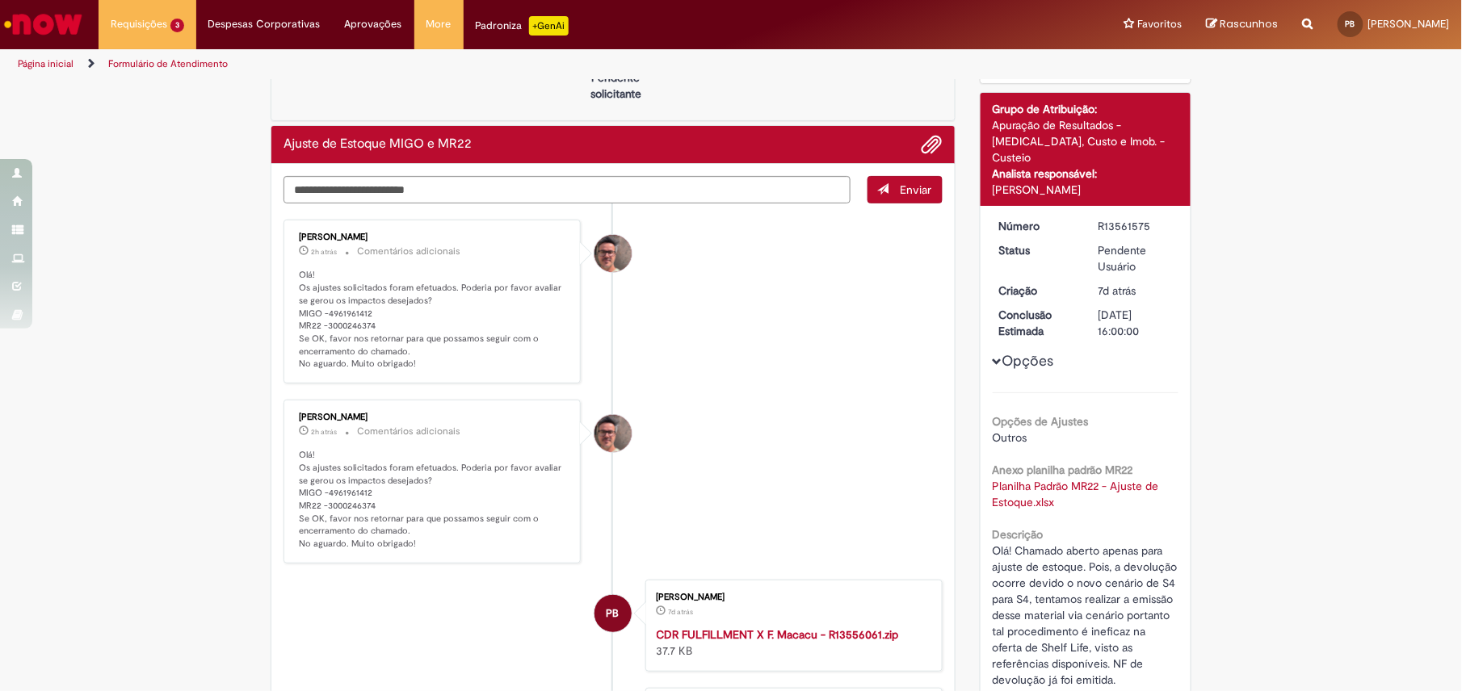
scroll to position [215, 0]
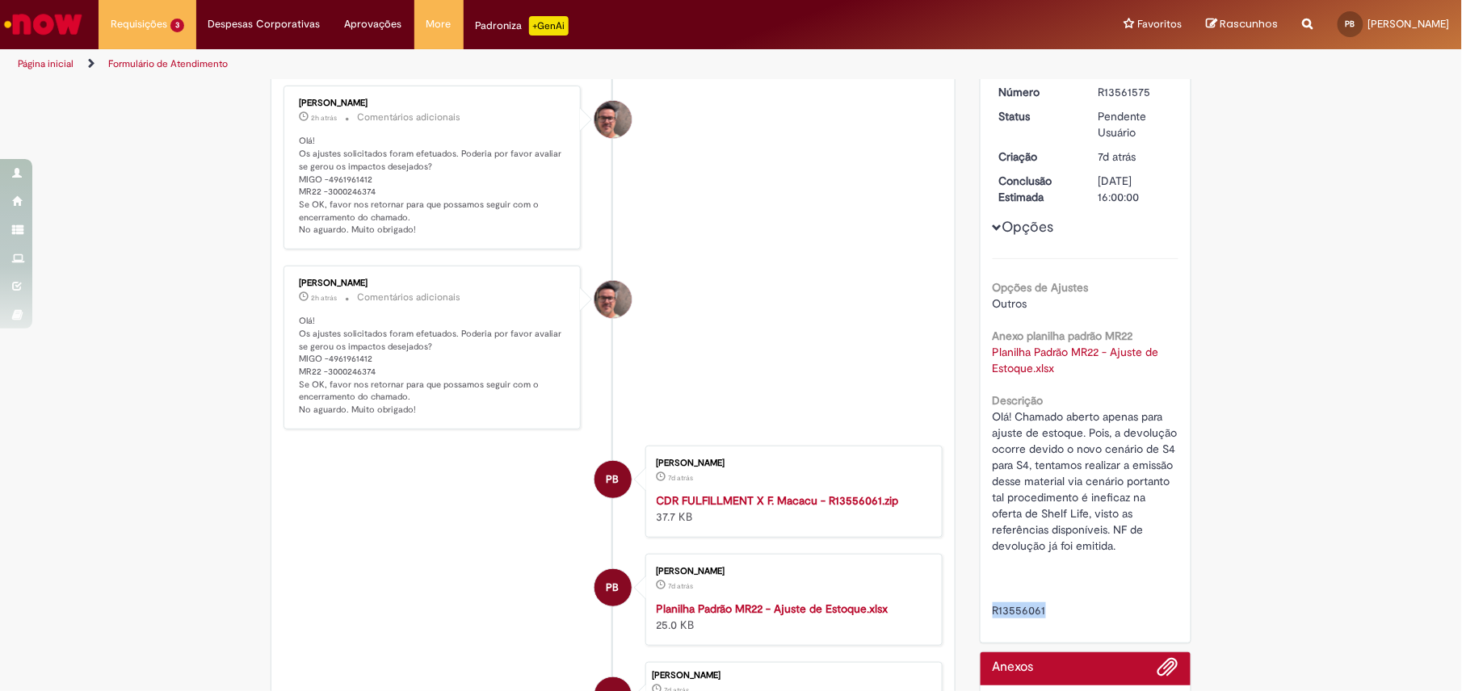
drag, startPoint x: 1037, startPoint y: 593, endPoint x: 974, endPoint y: 593, distance: 63.0
click at [980, 593] on div "Número R13561575 Status Pendente Usuário Criação 7d atrás 7 dias atrás Conclusã…" at bounding box center [1085, 357] width 211 height 571
copy span "R13556061"
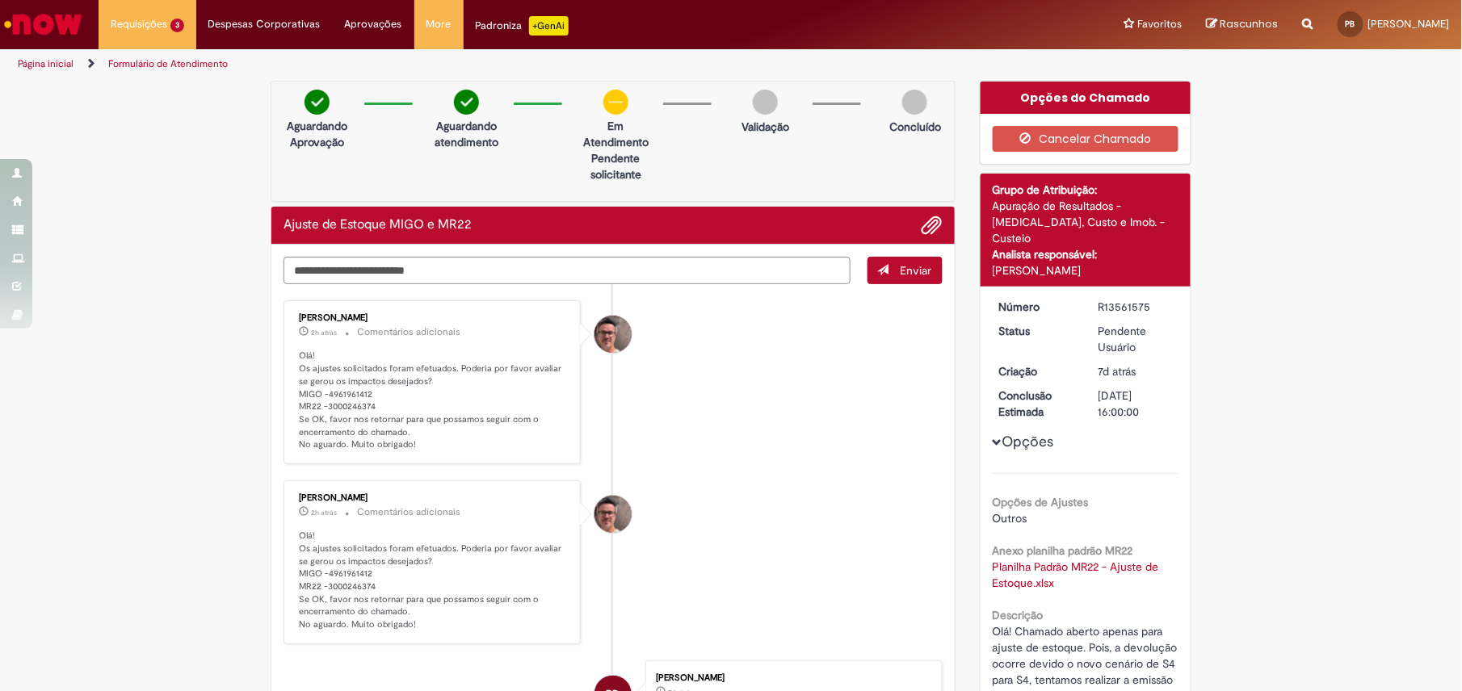
drag, startPoint x: 1387, startPoint y: 413, endPoint x: 615, endPoint y: 394, distance: 772.3
click at [1362, 405] on div "Verificar Código de Barras Aguardando Aprovação Aguardando atendimento Em Atend…" at bounding box center [731, 569] width 1462 height 976
drag, startPoint x: 360, startPoint y: 392, endPoint x: 321, endPoint y: 394, distance: 39.6
click at [321, 394] on p "Olá! Os ajustes solicitados foram efetuados. Poderia por favor avaliar se gerou…" at bounding box center [433, 401] width 269 height 102
drag, startPoint x: 357, startPoint y: 405, endPoint x: 288, endPoint y: 405, distance: 68.6
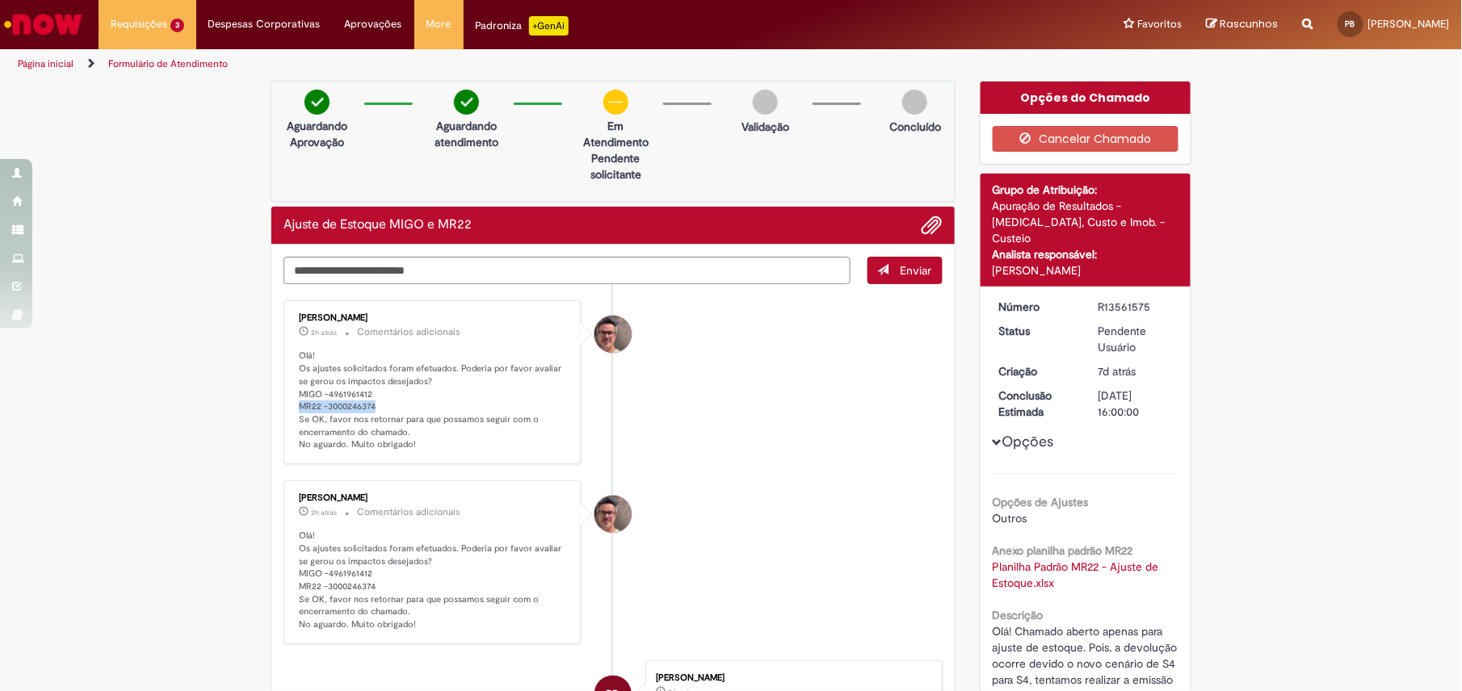
click at [288, 405] on div "[PERSON_NAME] 2h atrás 2 horas atrás Comentários adicionais Olá! Os ajustes sol…" at bounding box center [431, 382] width 287 height 154
click at [551, 265] on textarea "Digite sua mensagem aqui..." at bounding box center [566, 271] width 567 height 28
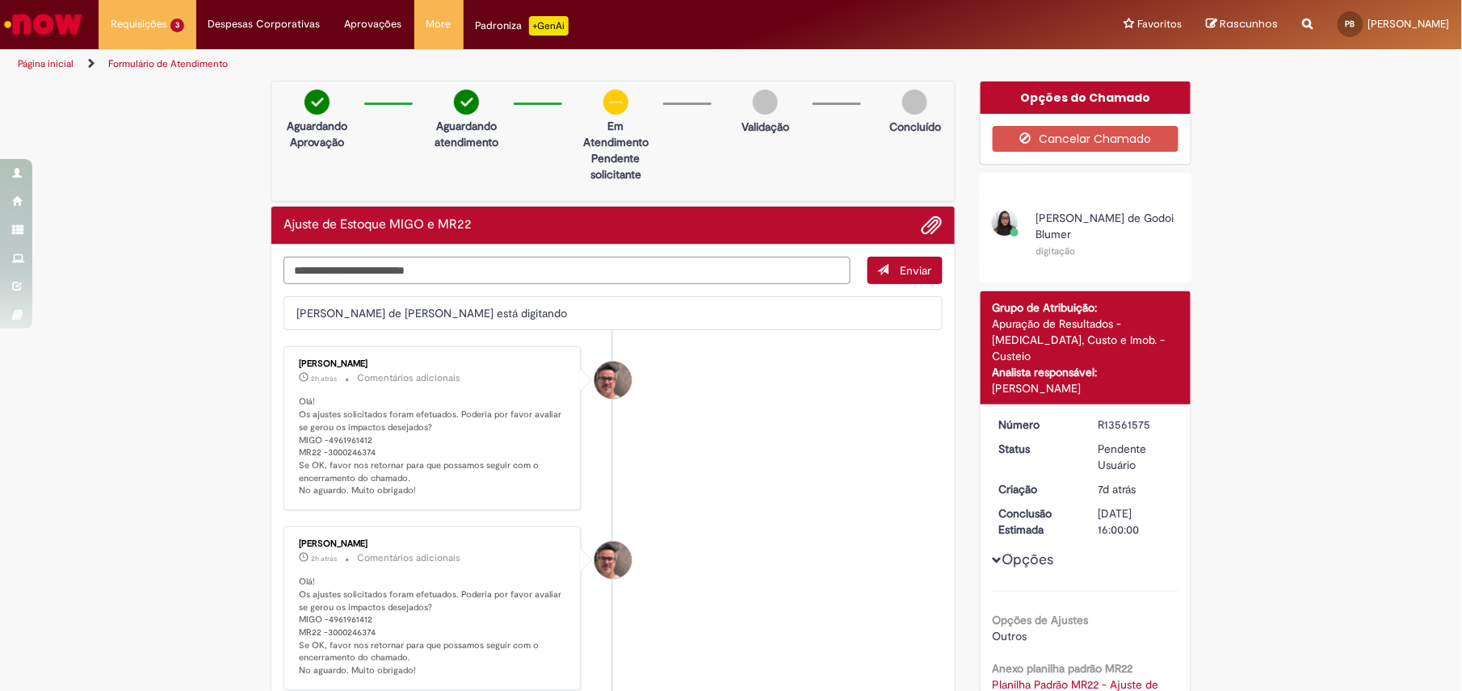
click at [302, 271] on textarea "**********" at bounding box center [566, 271] width 567 height 28
click at [307, 273] on textarea "**********" at bounding box center [566, 271] width 567 height 28
type textarea "**********"
click at [916, 278] on span "Enviar" at bounding box center [915, 270] width 31 height 15
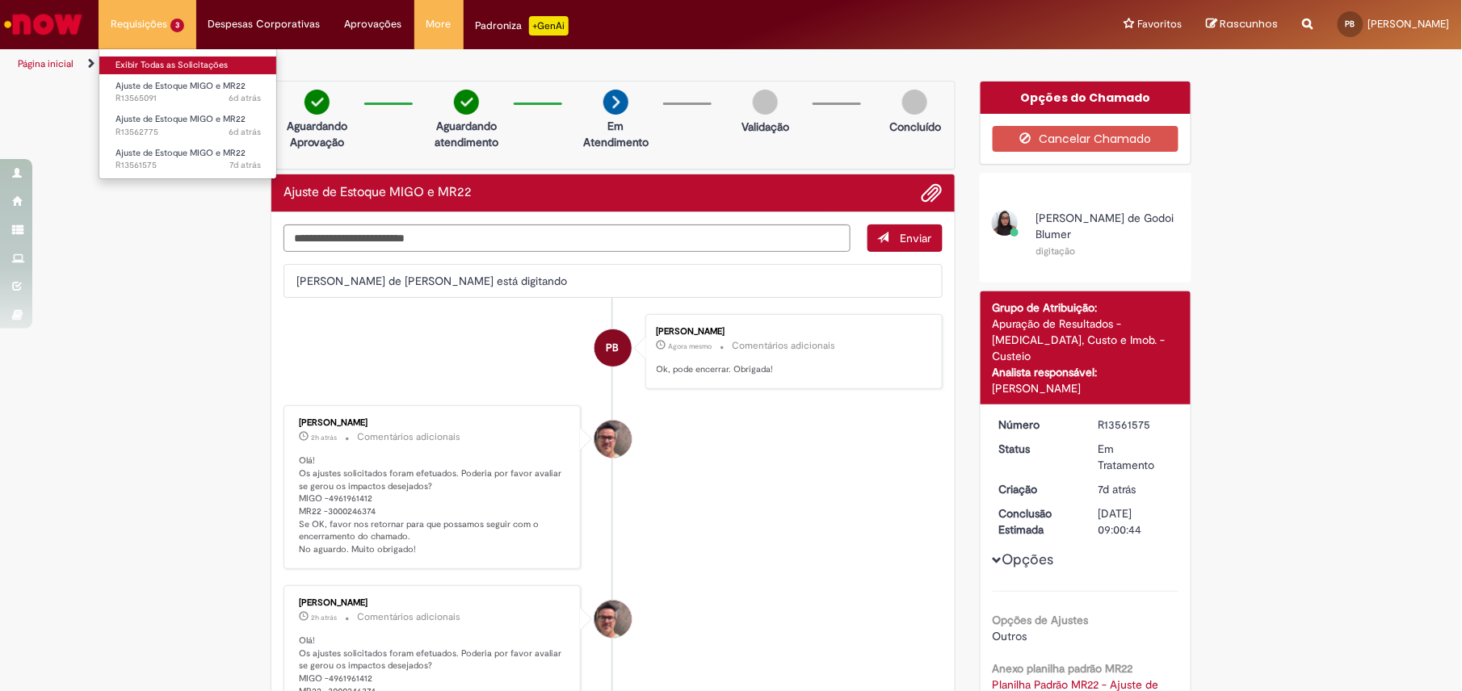
click at [178, 72] on link "Exibir Todas as Solicitações" at bounding box center [188, 66] width 178 height 18
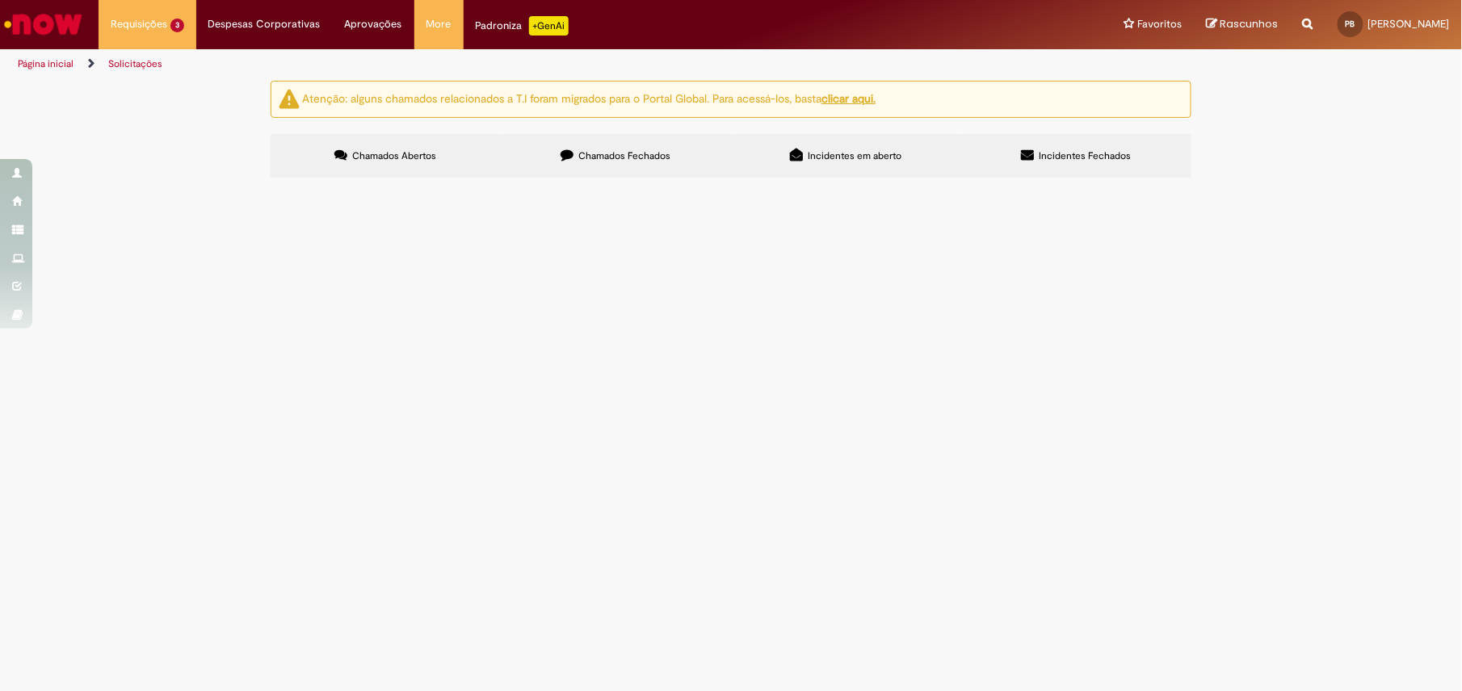
click at [0, 0] on span "Ajuste de Estoque MIGO e MR22" at bounding box center [0, 0] width 0 height 0
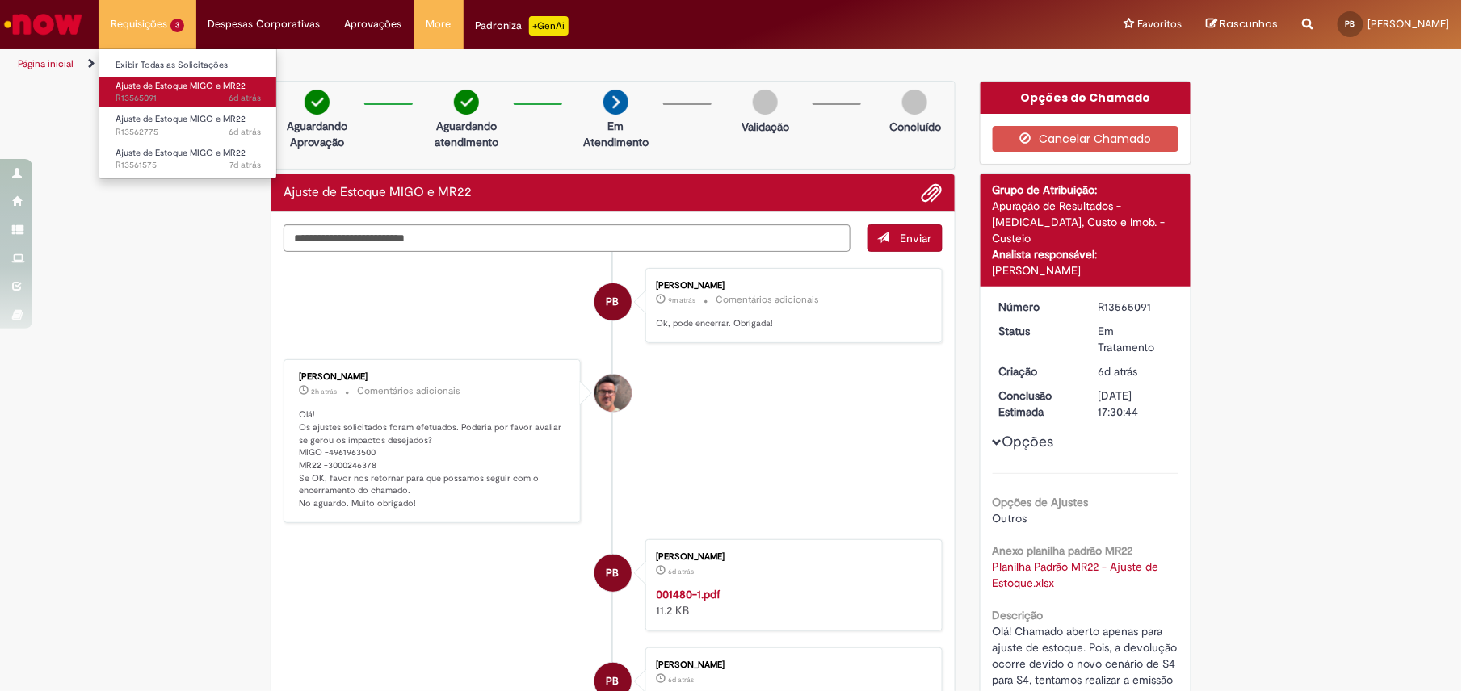
click at [155, 91] on span "Ajuste de Estoque MIGO e MR22" at bounding box center [180, 86] width 130 height 12
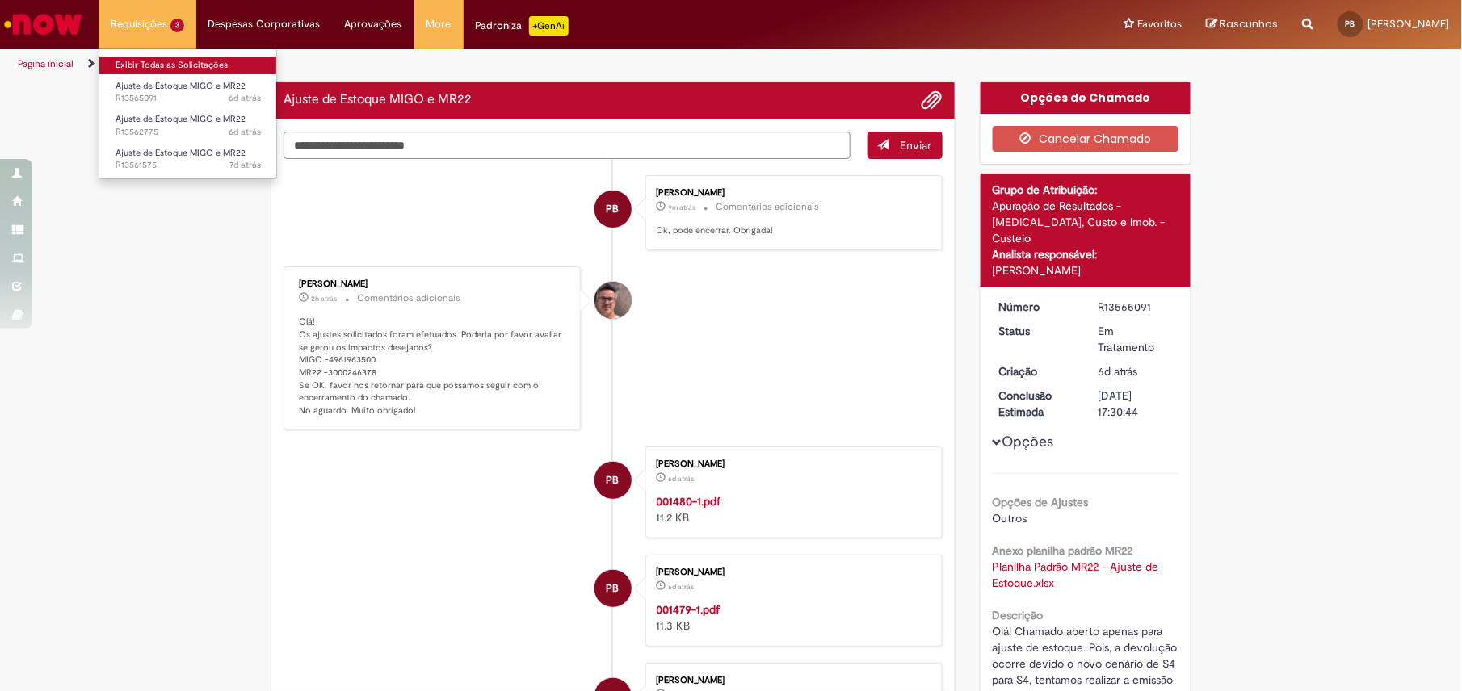
click at [162, 61] on link "Exibir Todas as Solicitações" at bounding box center [188, 66] width 178 height 18
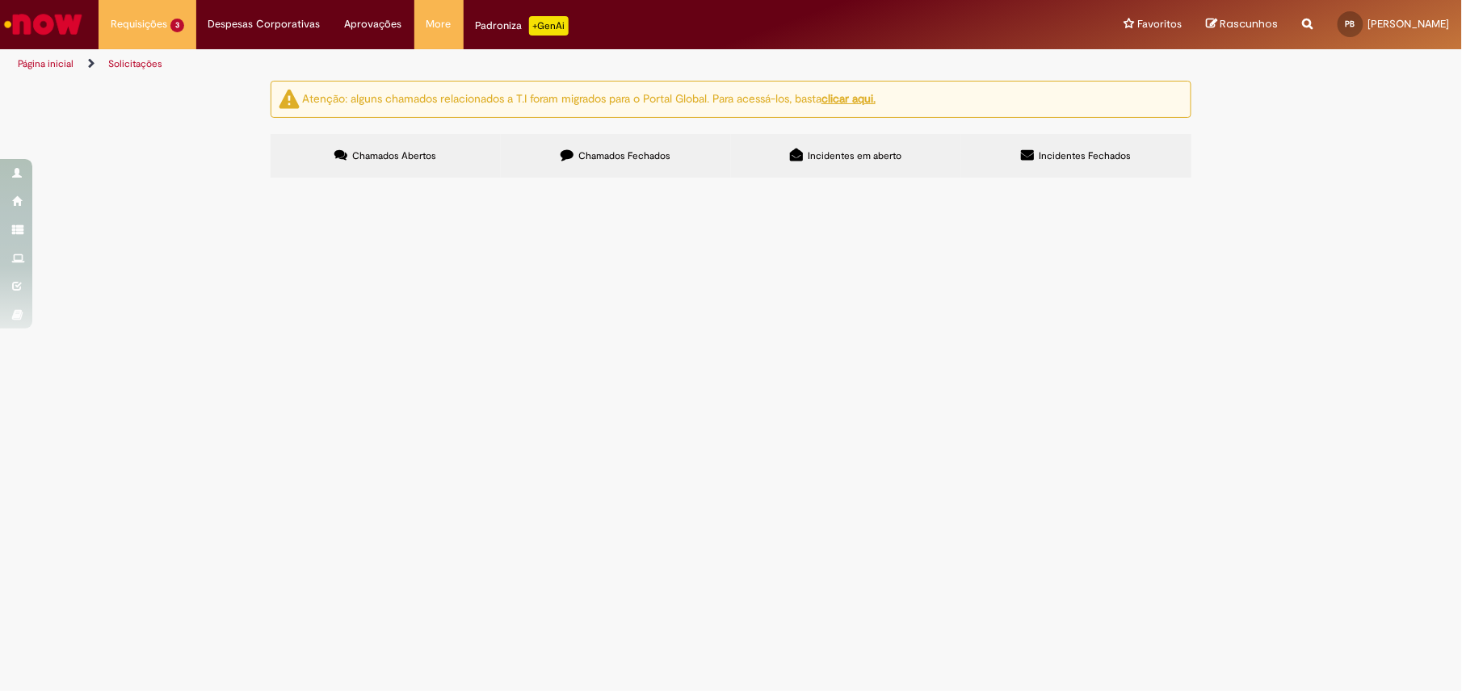
click at [0, 0] on span "Ajuste de Estoque MIGO e MR22" at bounding box center [0, 0] width 0 height 0
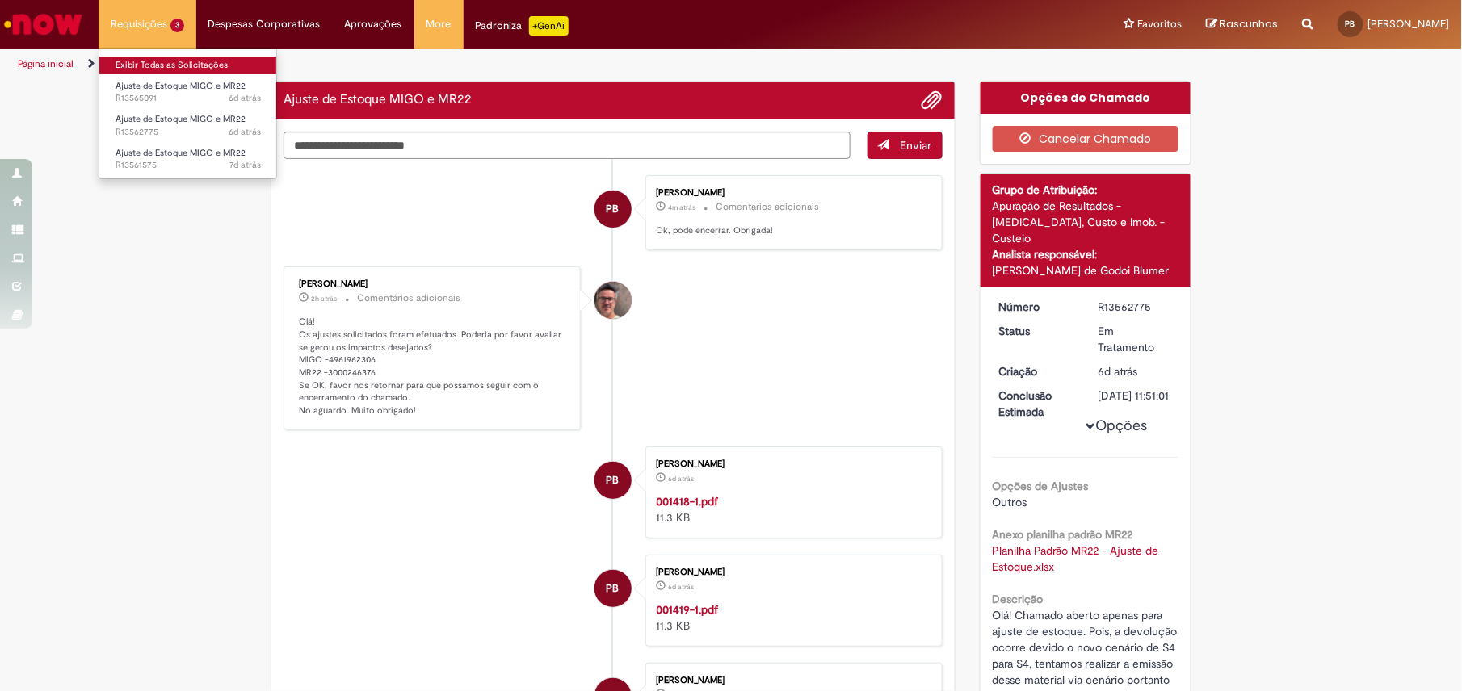
click at [116, 73] on link "Exibir Todas as Solicitações" at bounding box center [188, 66] width 178 height 18
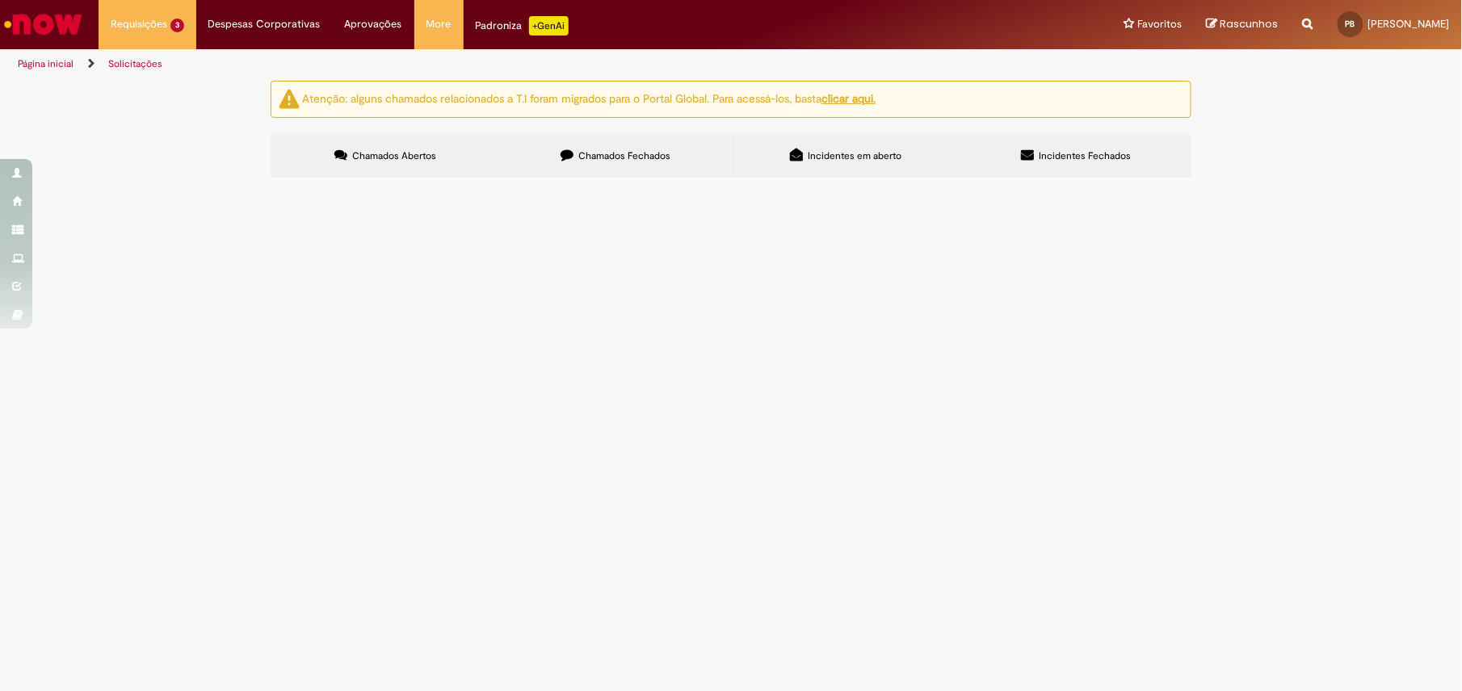
click at [0, 0] on span "Ajuste de Estoque MIGO e MR22" at bounding box center [0, 0] width 0 height 0
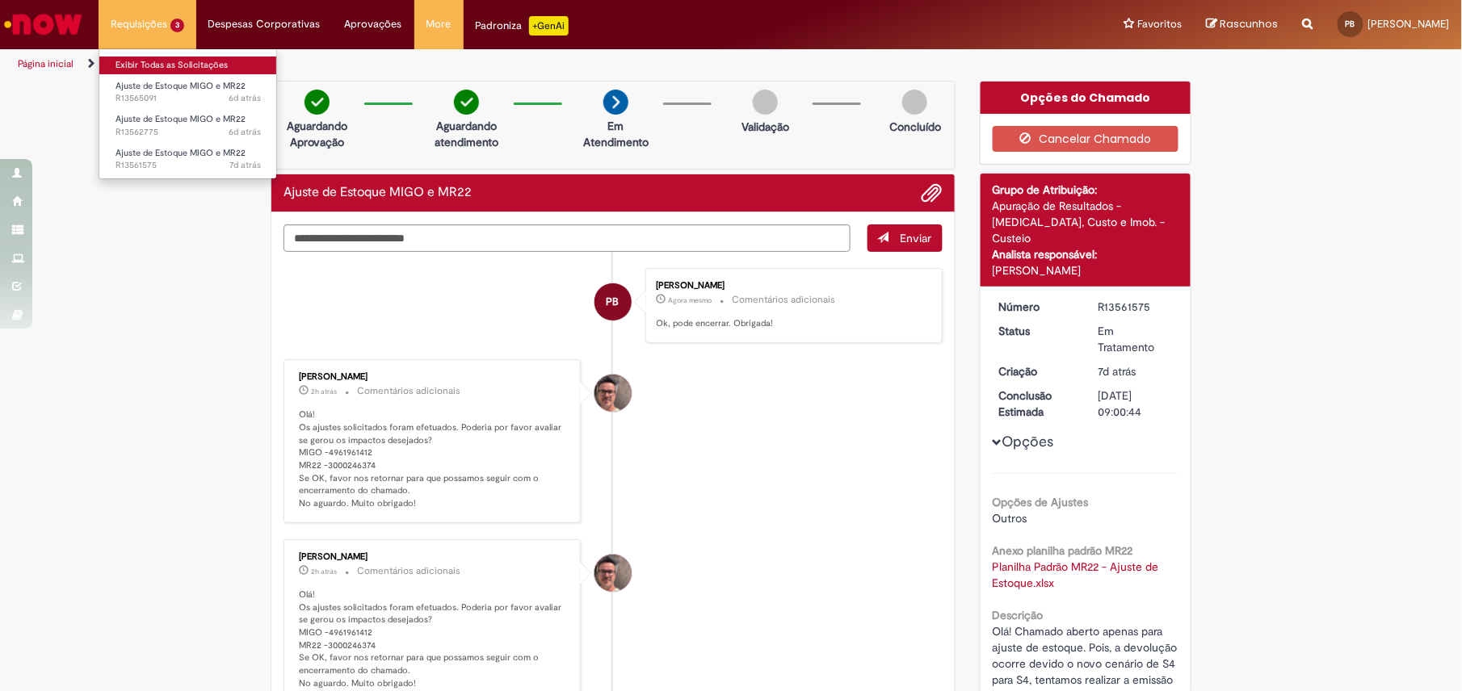
click at [141, 65] on link "Exibir Todas as Solicitações" at bounding box center [188, 66] width 178 height 18
